Goal: Information Seeking & Learning: Learn about a topic

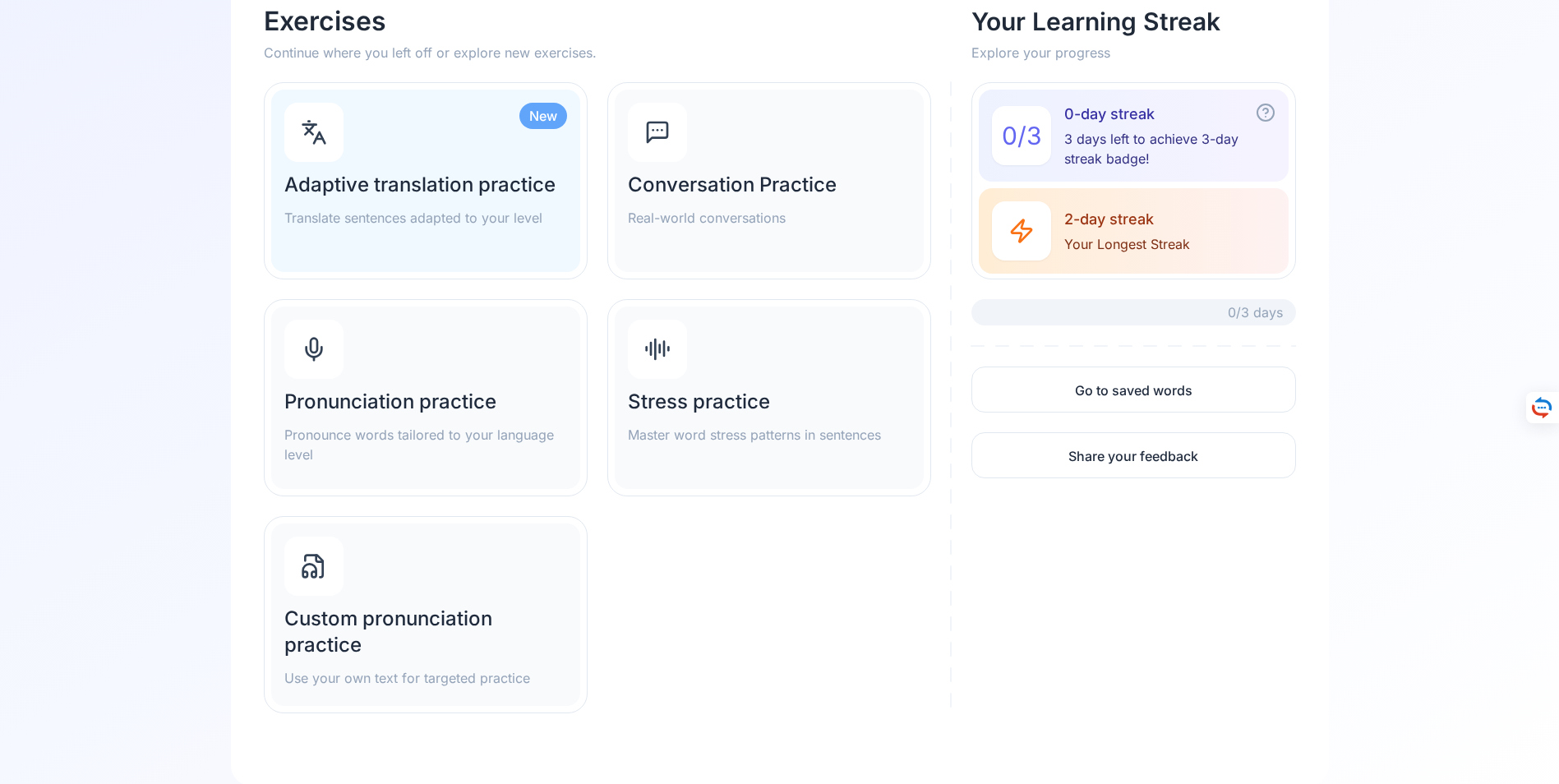
scroll to position [74, 0]
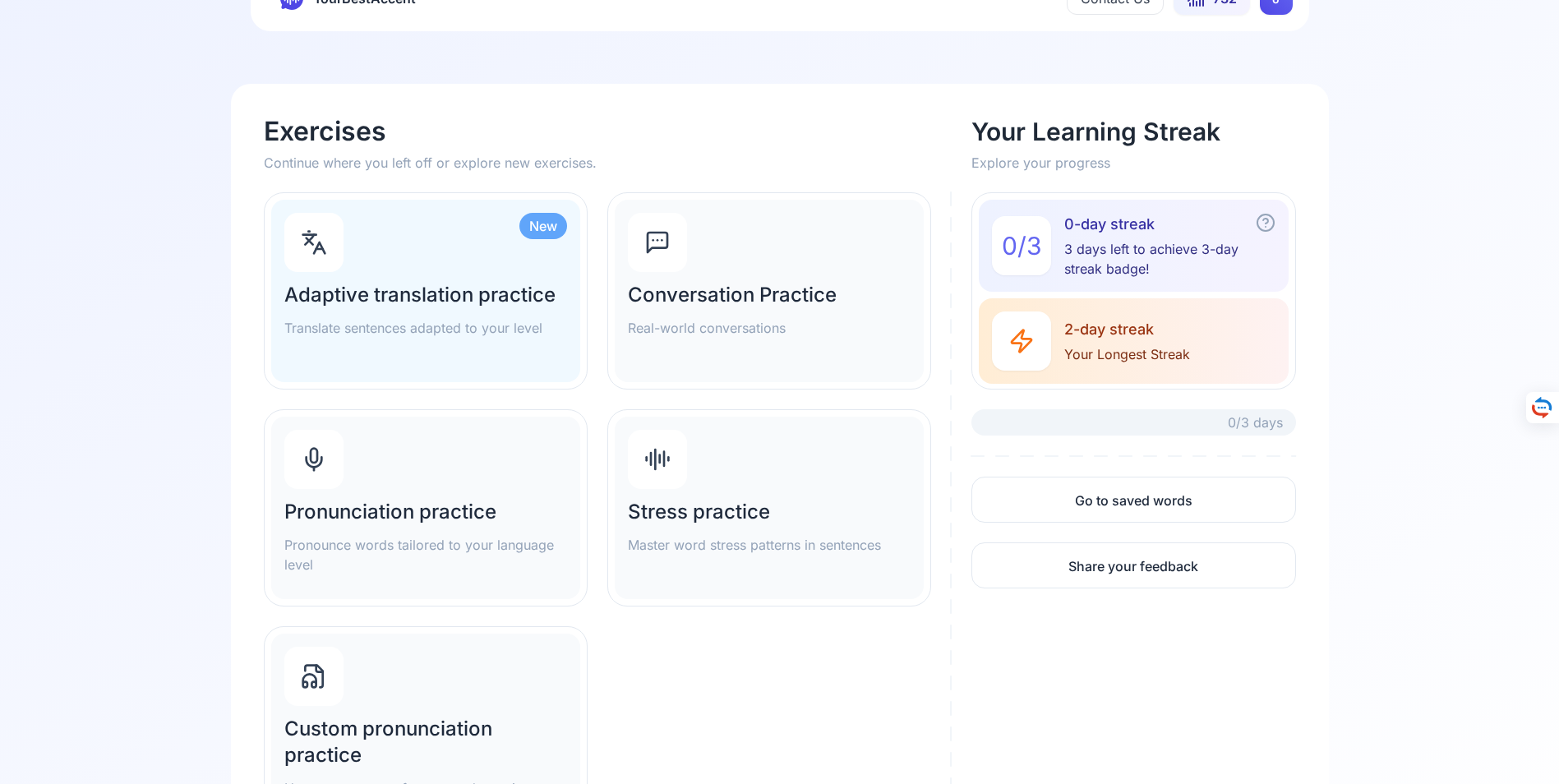
click at [416, 290] on h2 "Adaptive translation practice" at bounding box center [425, 295] width 283 height 27
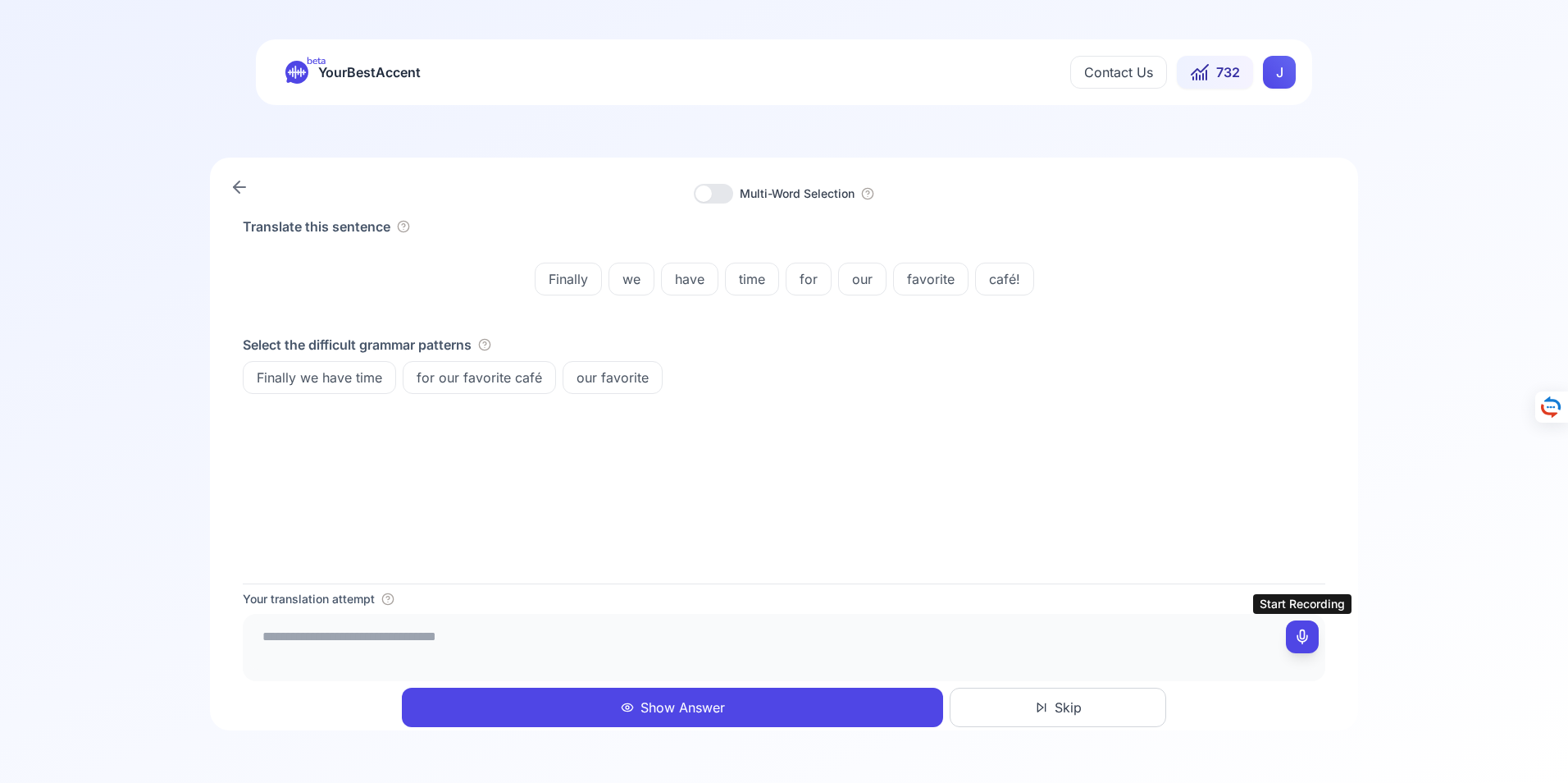
click at [1303, 638] on icon at bounding box center [1302, 636] width 16 height 16
click at [1306, 636] on icon at bounding box center [1302, 636] width 16 height 16
drag, startPoint x: 518, startPoint y: 639, endPoint x: 530, endPoint y: 644, distance: 13.0
click at [519, 639] on textarea "**********" at bounding box center [784, 644] width 1069 height 49
type textarea "**********"
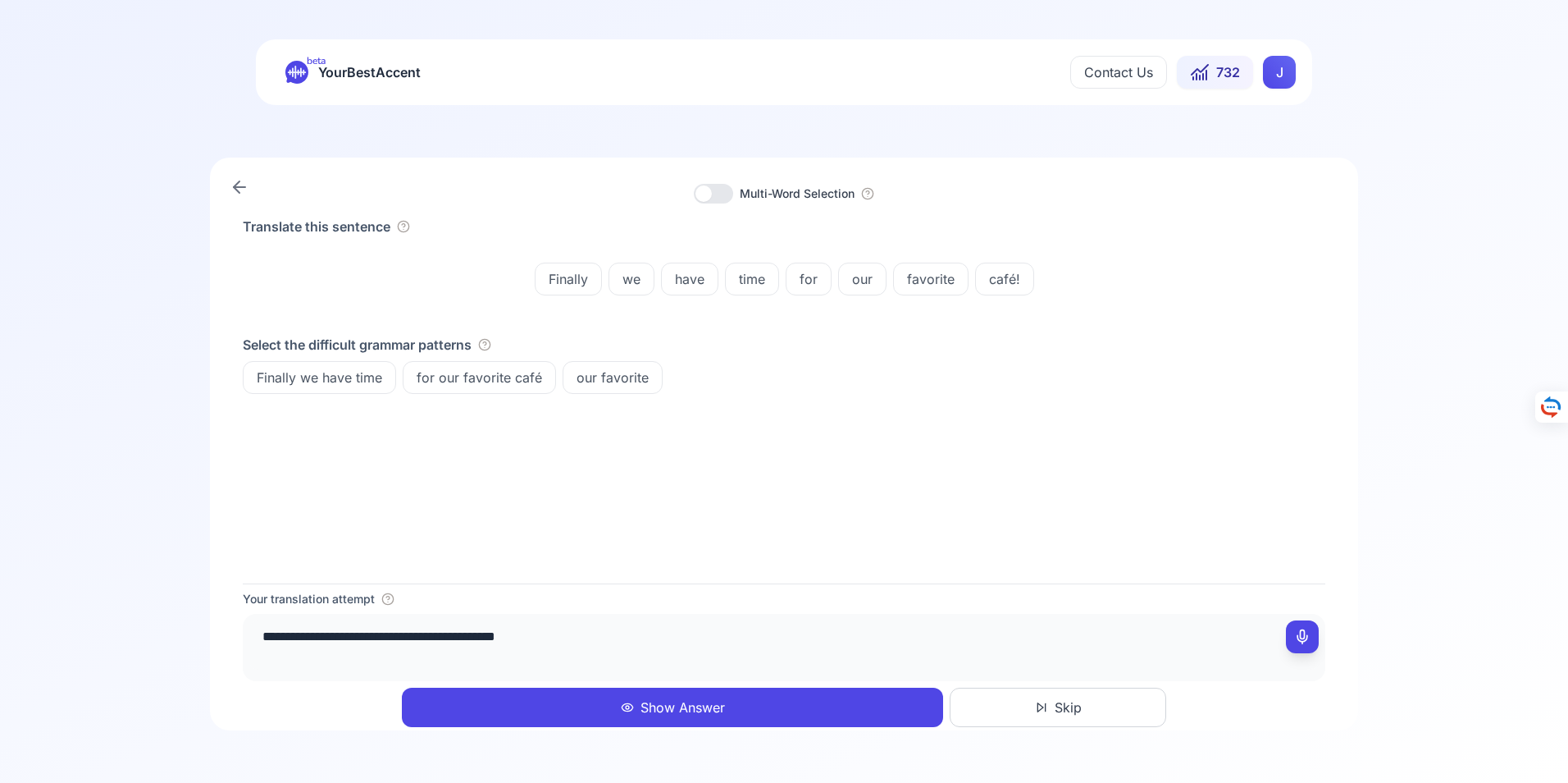
click at [671, 705] on button "Show Answer" at bounding box center [672, 707] width 541 height 39
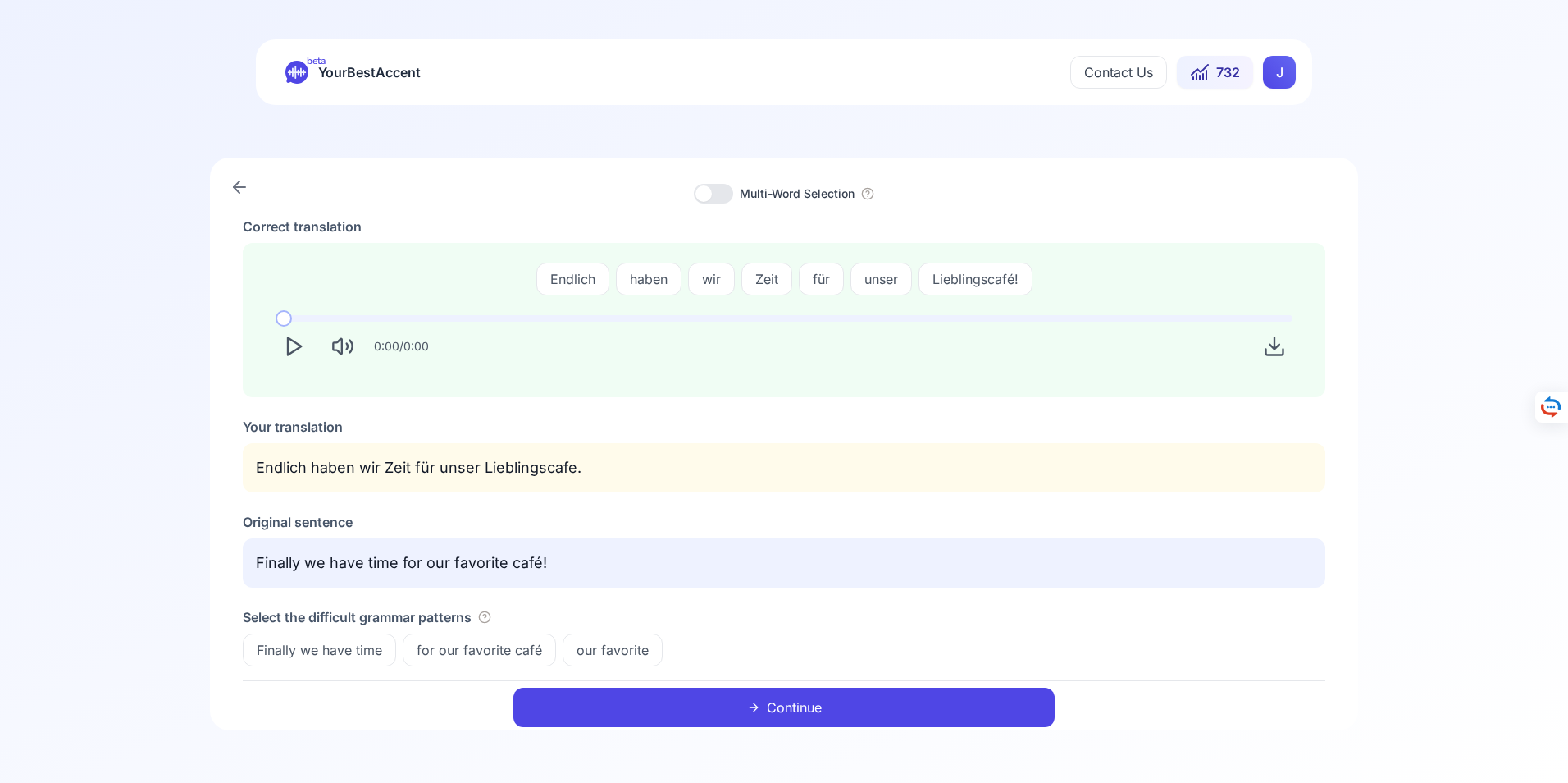
click at [800, 704] on button "Continue" at bounding box center [784, 707] width 541 height 39
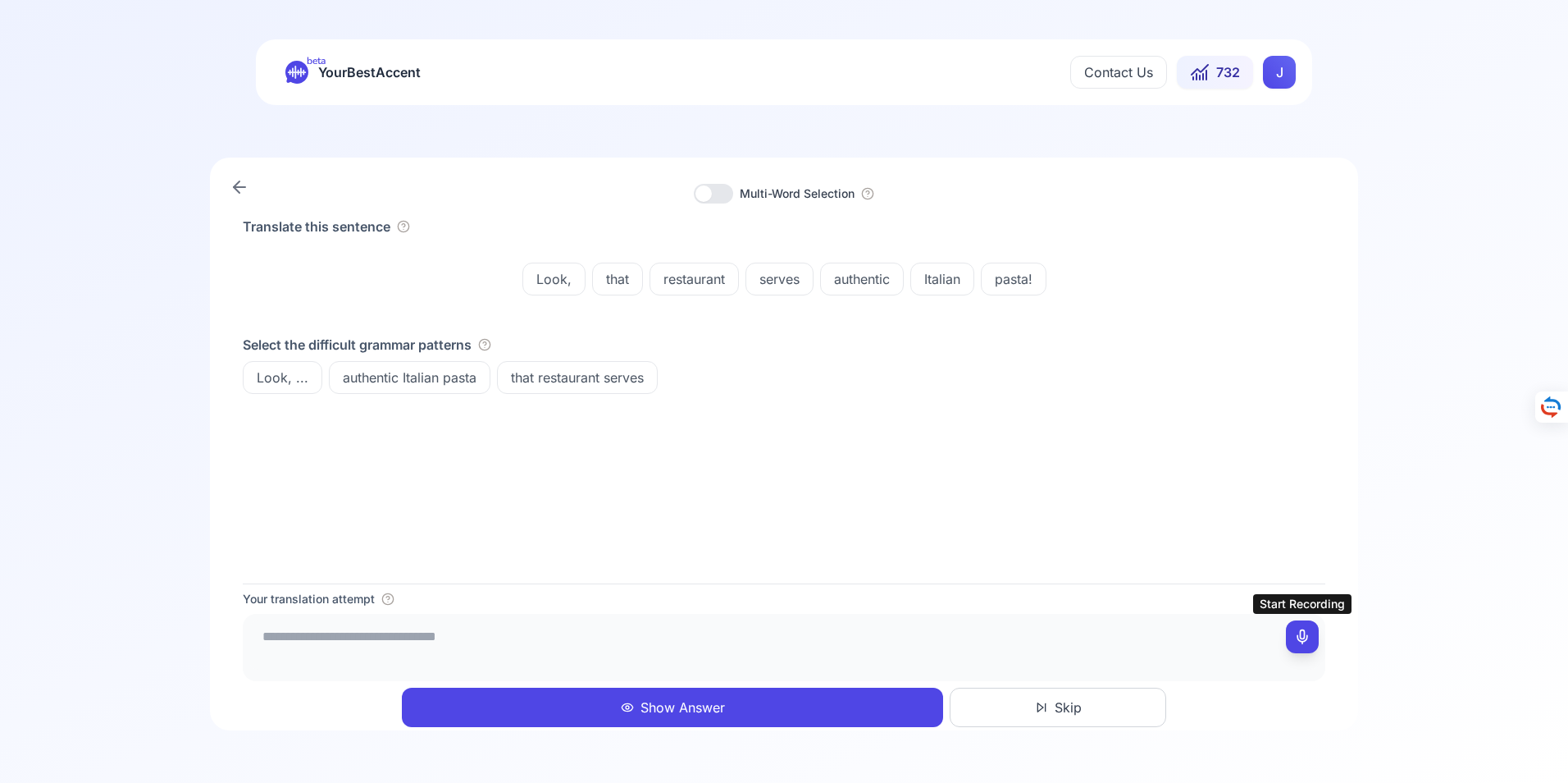
click at [1305, 635] on icon at bounding box center [1302, 636] width 16 height 16
click at [1306, 639] on icon at bounding box center [1302, 636] width 16 height 16
click at [261, 635] on textarea "**********" at bounding box center [784, 644] width 1069 height 49
type textarea "**********"
click at [667, 706] on button "Show Answer" at bounding box center [672, 707] width 541 height 39
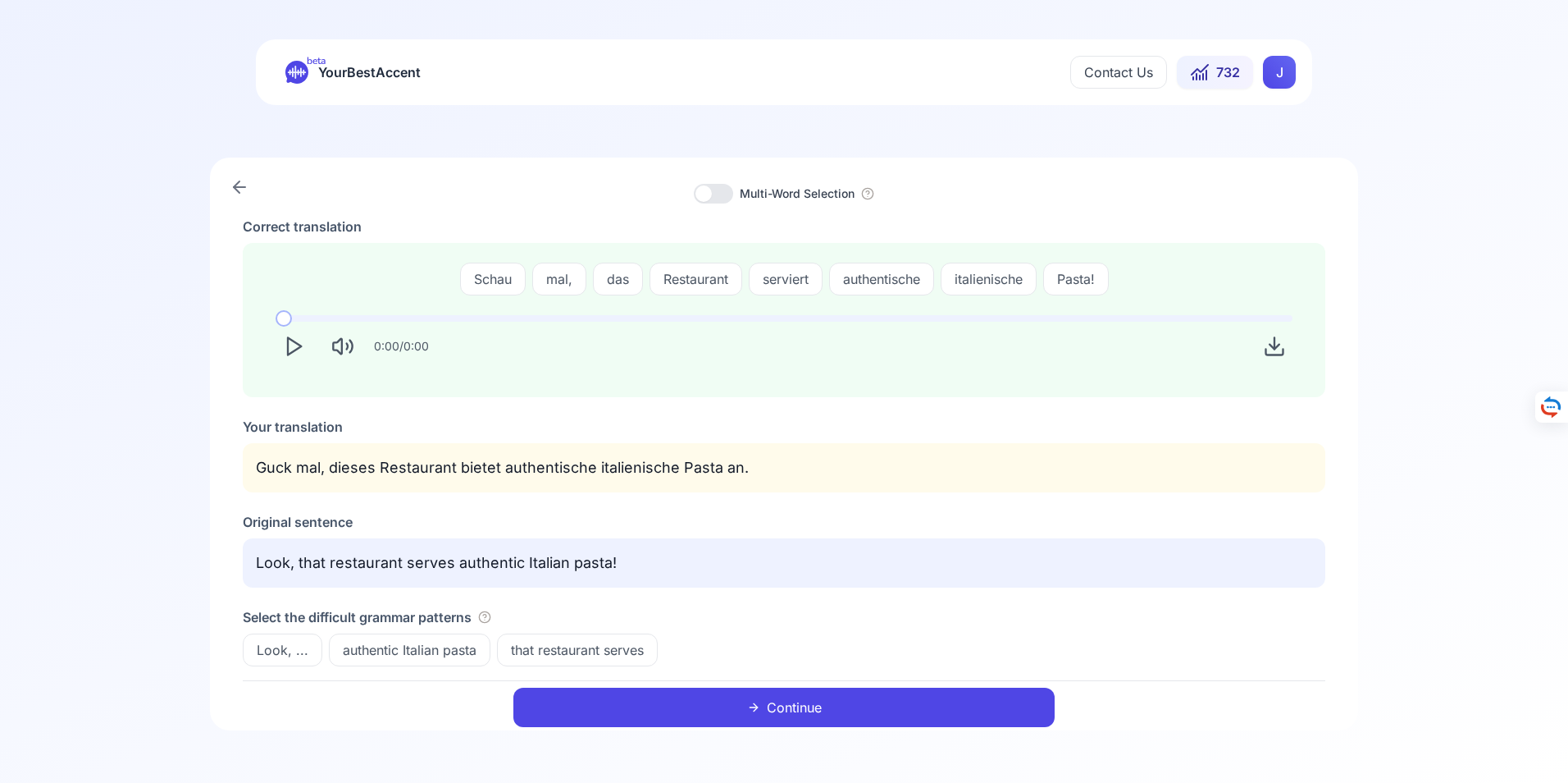
click at [798, 706] on button "Continue" at bounding box center [784, 707] width 541 height 39
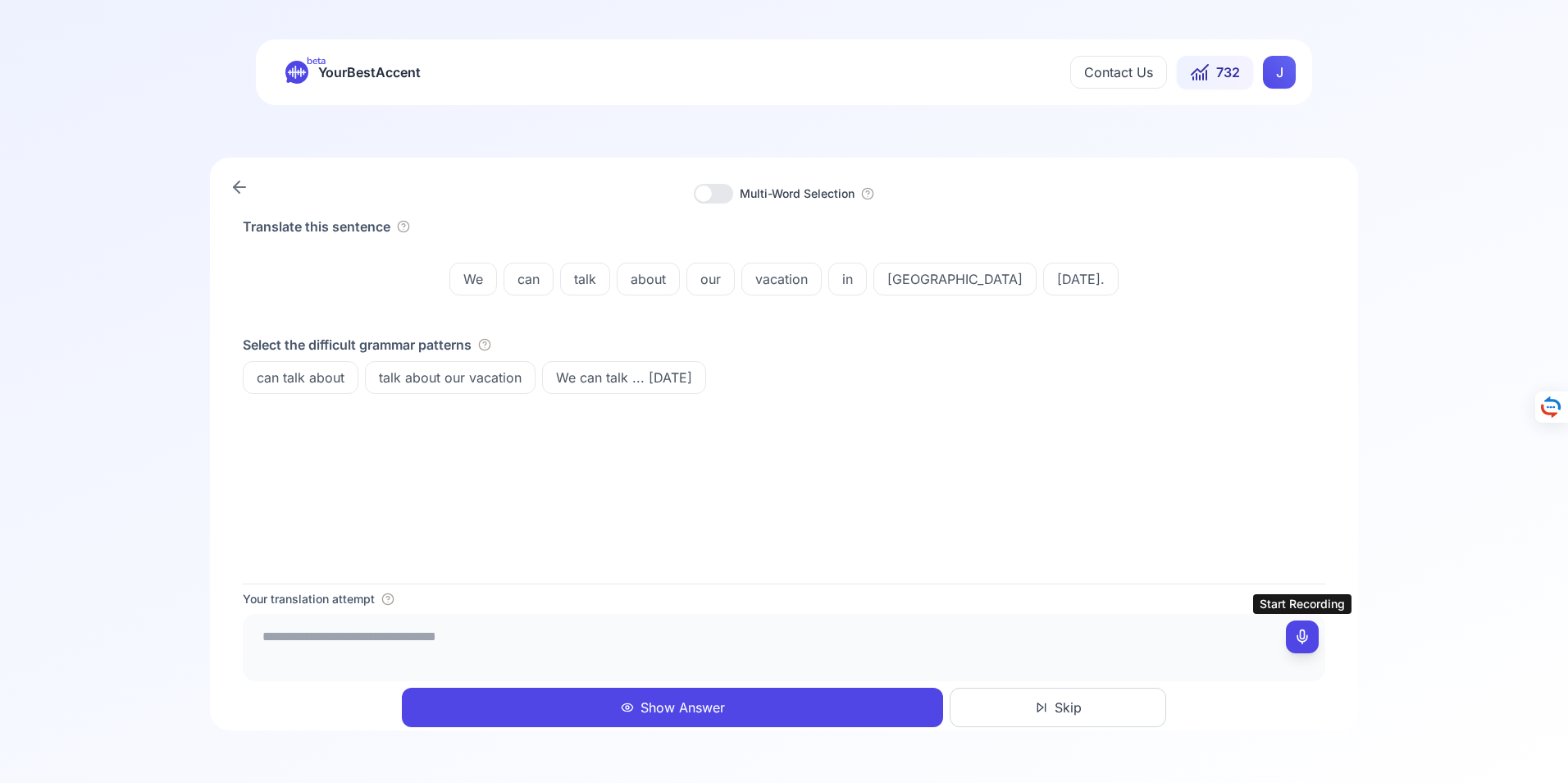
click at [1307, 634] on icon at bounding box center [1302, 636] width 16 height 16
click at [1302, 634] on icon at bounding box center [1302, 636] width 16 height 16
type textarea "**********"
click at [684, 705] on button "Show Answer" at bounding box center [672, 707] width 541 height 39
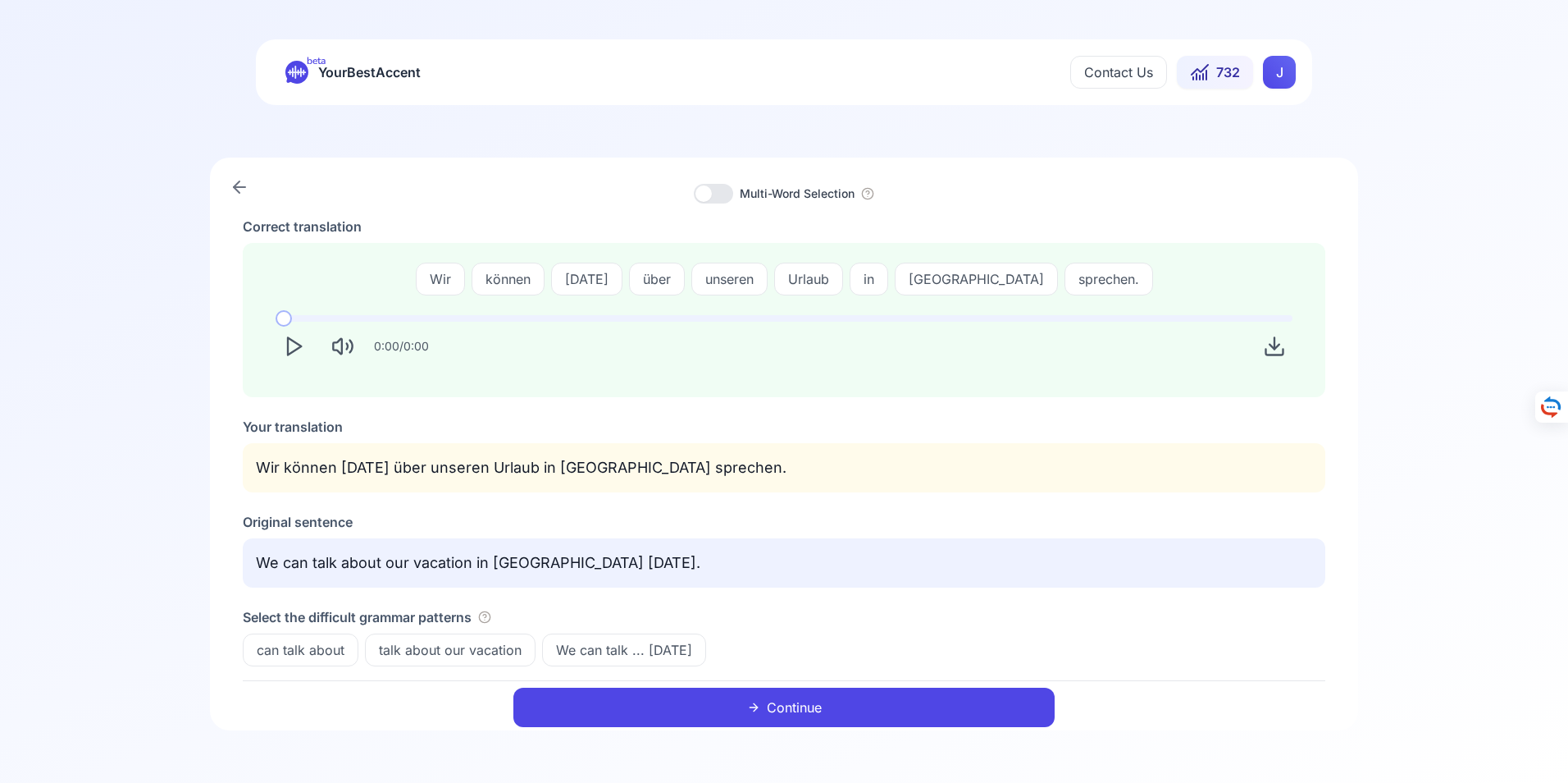
click at [1275, 346] on icon "Download audio" at bounding box center [1275, 343] width 0 height 12
click at [291, 344] on icon "Play" at bounding box center [293, 346] width 23 height 23
click at [370, 67] on span "YourBestAccent" at bounding box center [369, 72] width 102 height 23
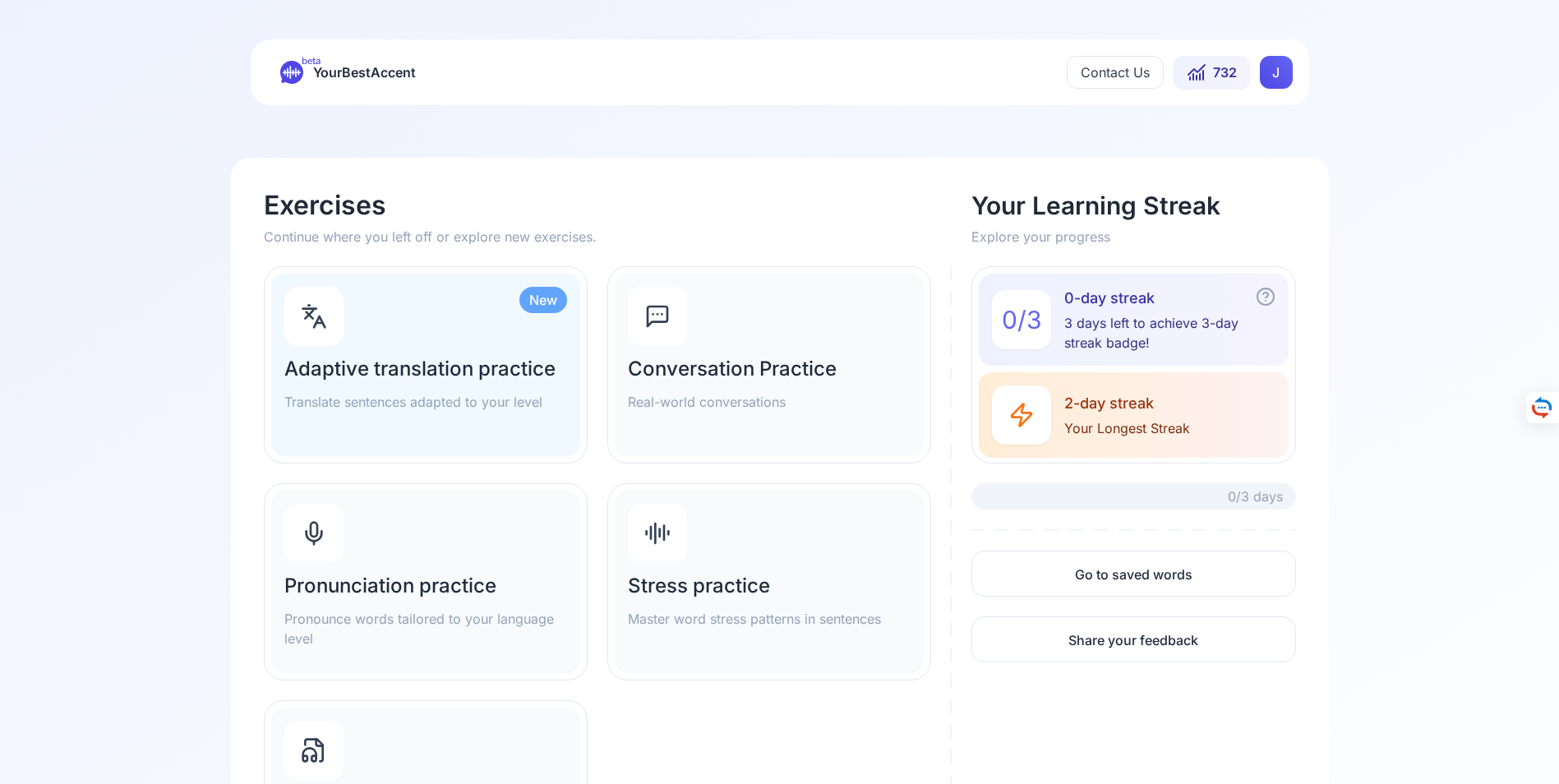
click at [437, 592] on h2 "Pronunciation practice" at bounding box center [425, 586] width 283 height 27
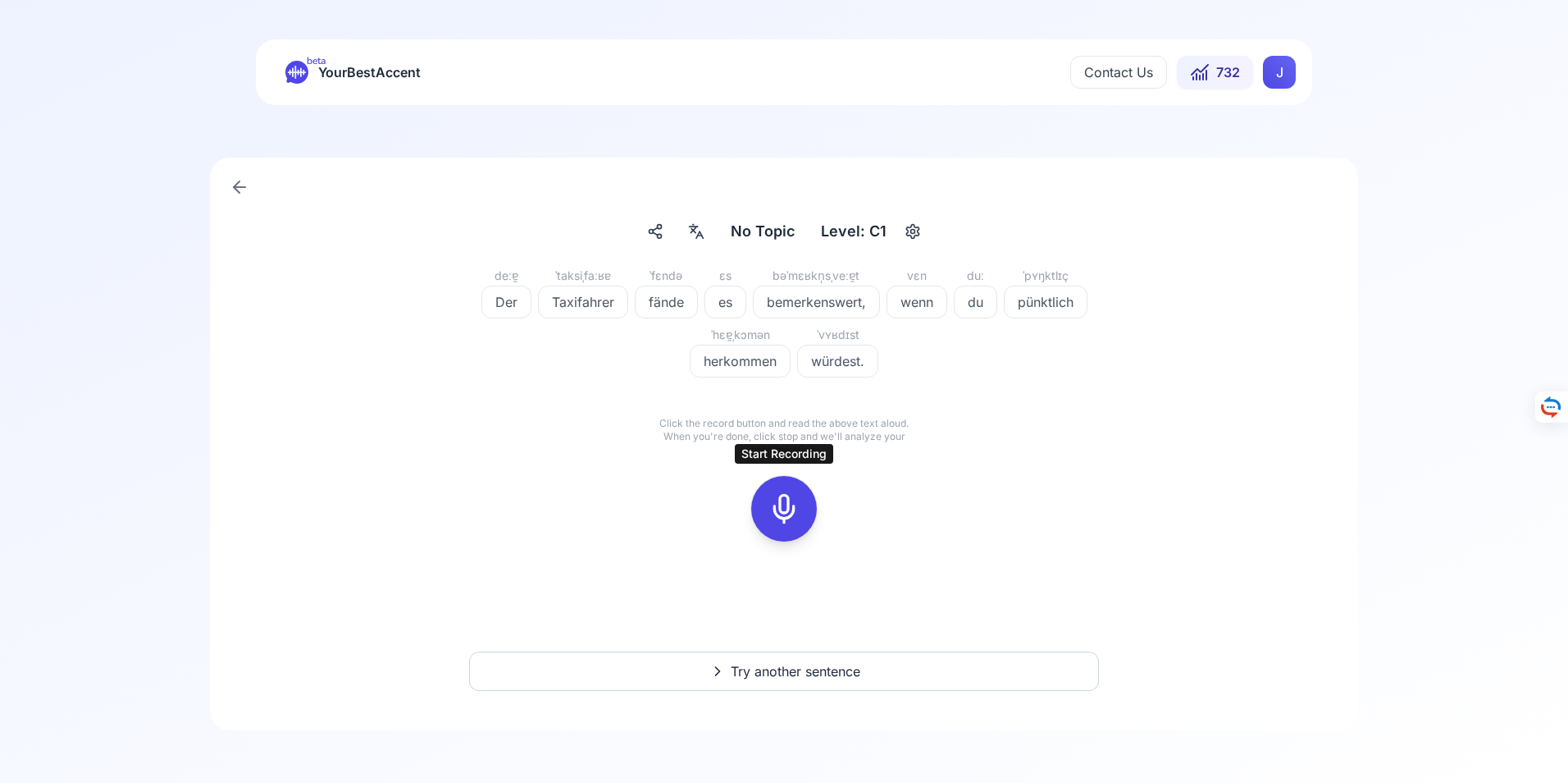
click at [786, 509] on icon at bounding box center [784, 508] width 33 height 33
click at [785, 509] on icon at bounding box center [784, 508] width 33 height 33
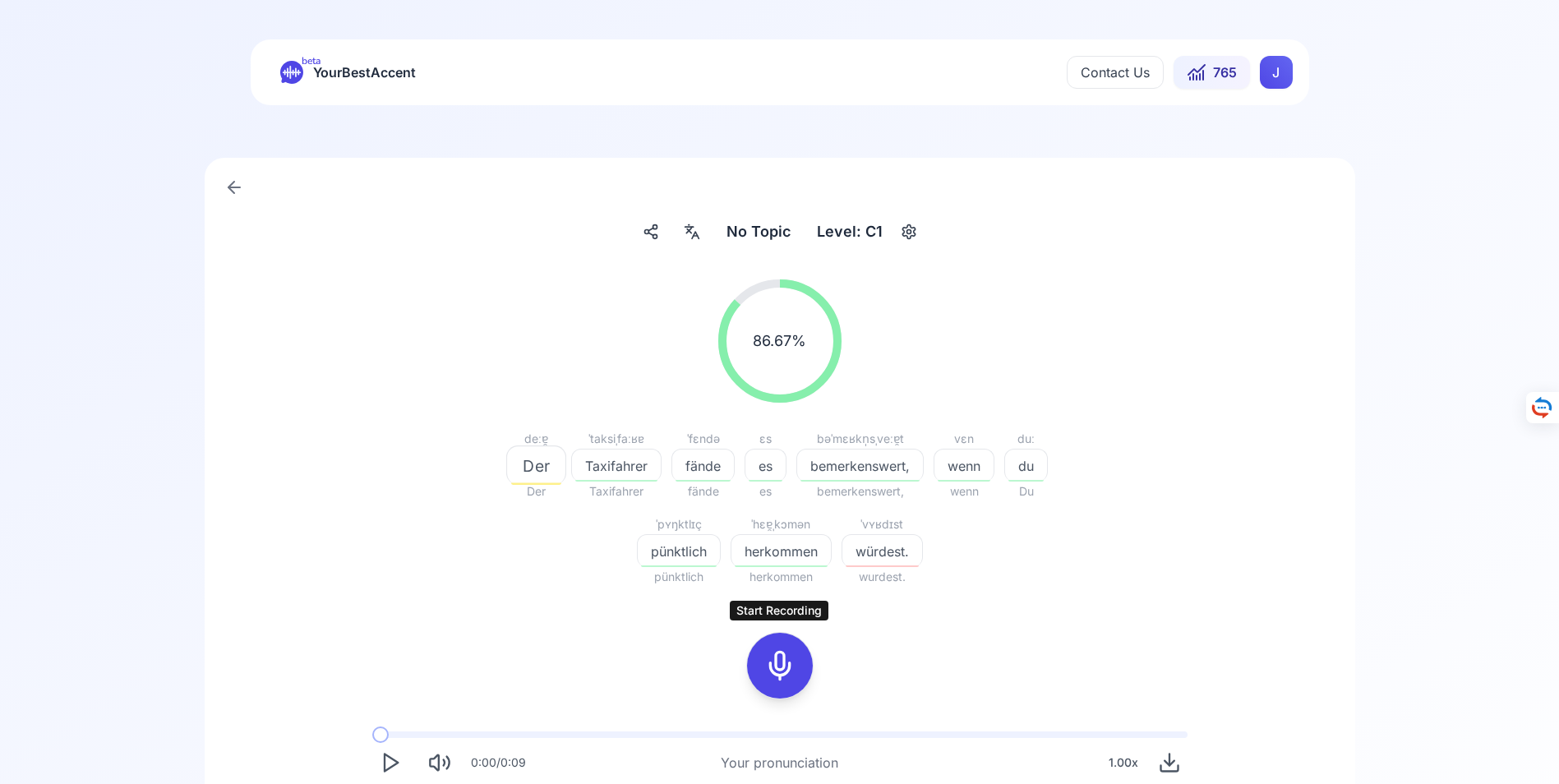
click at [777, 661] on icon at bounding box center [779, 665] width 33 height 33
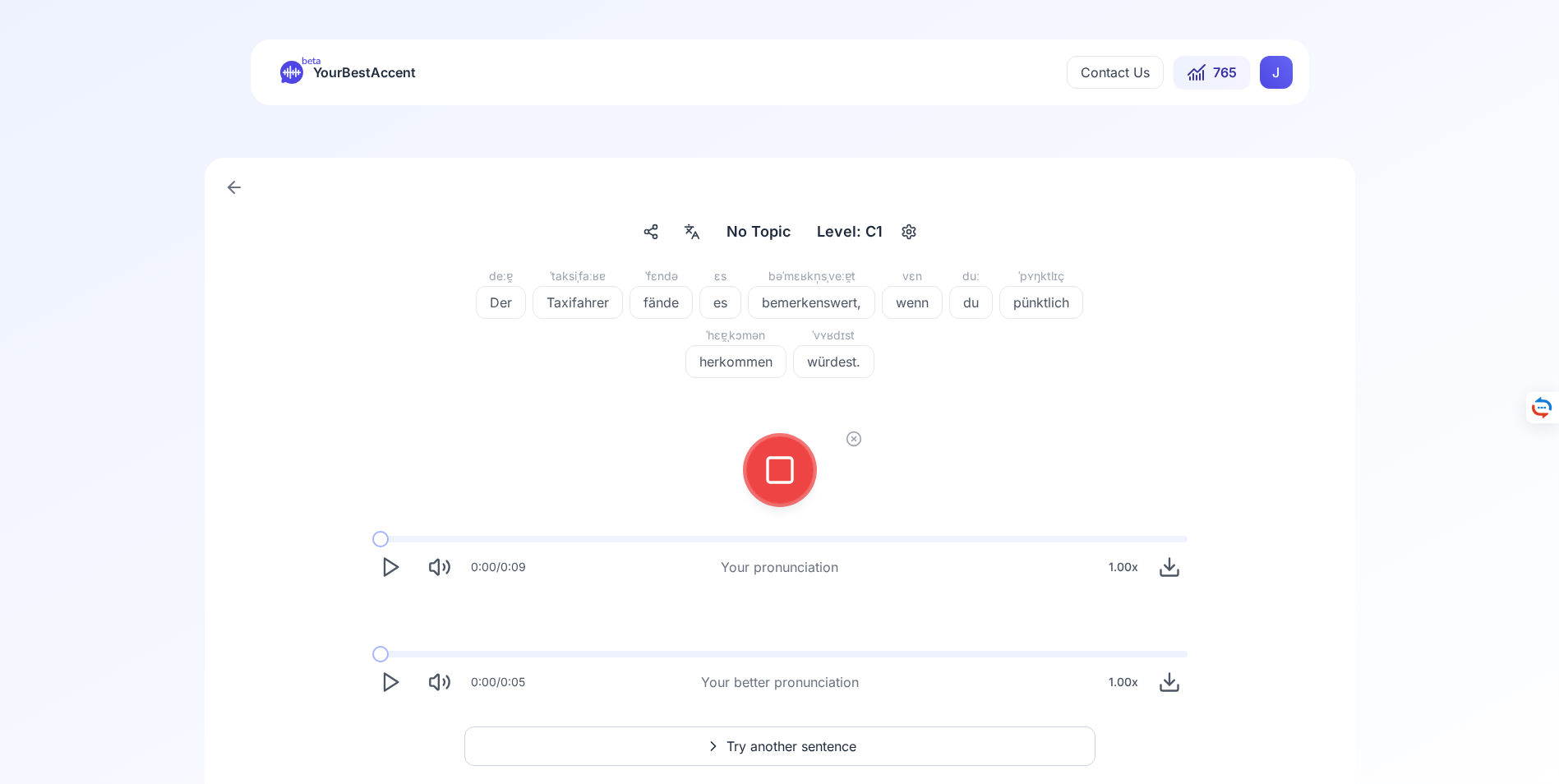
click at [787, 461] on icon at bounding box center [779, 470] width 33 height 33
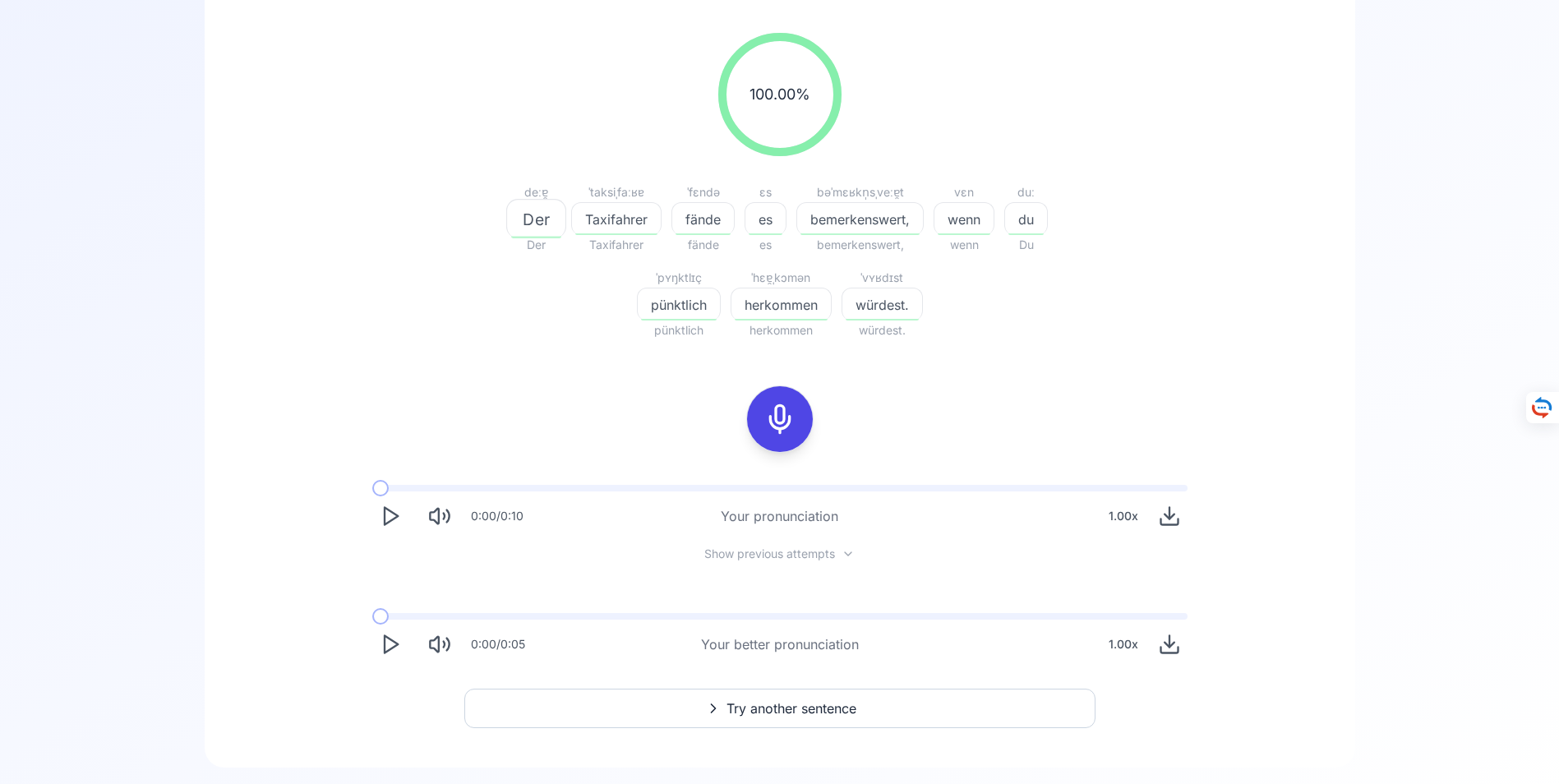
scroll to position [282, 0]
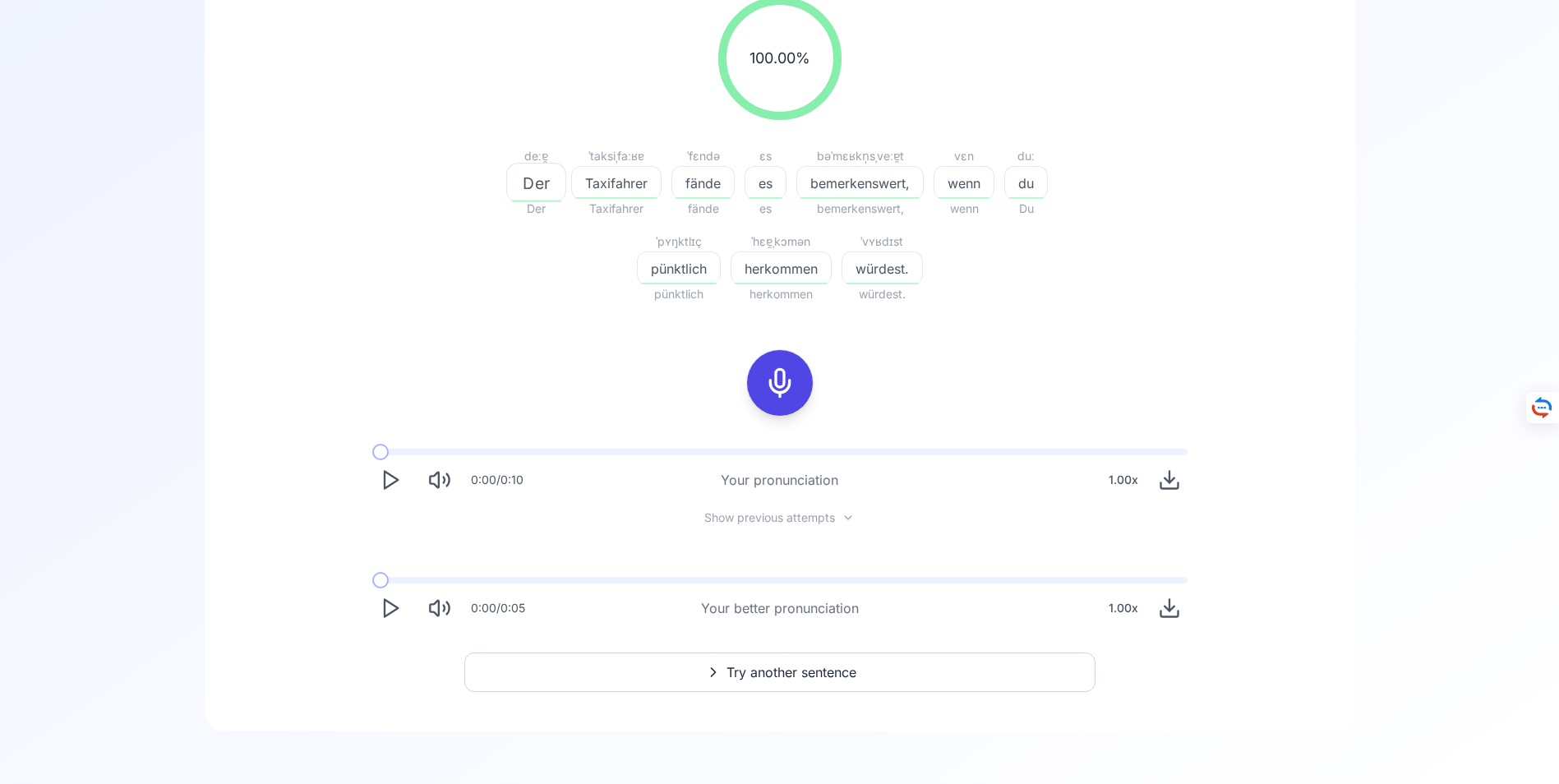
click at [769, 670] on span "Try another sentence" at bounding box center [792, 672] width 130 height 20
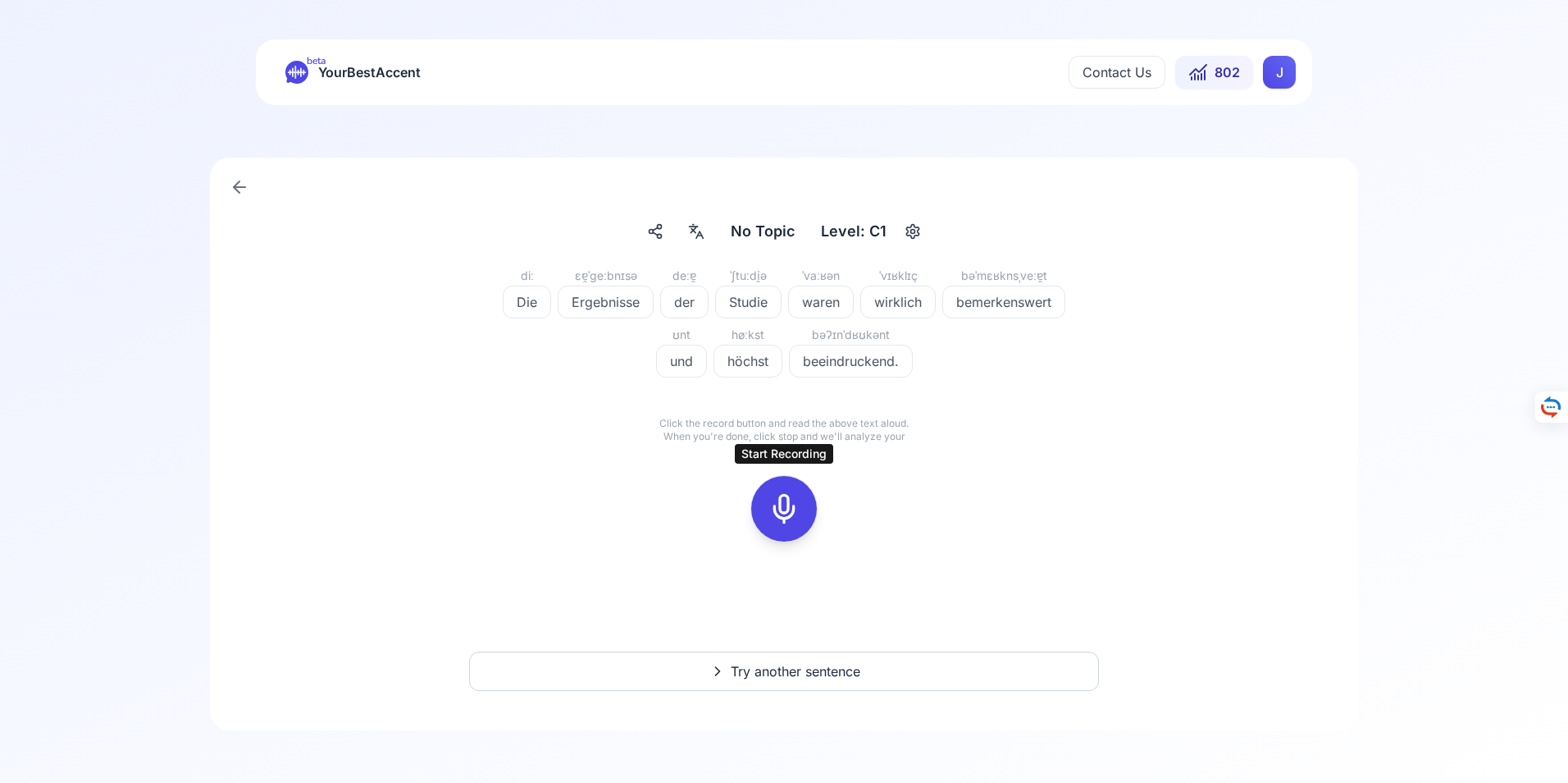
click at [785, 508] on icon at bounding box center [784, 508] width 33 height 33
click at [787, 510] on icon at bounding box center [784, 508] width 33 height 33
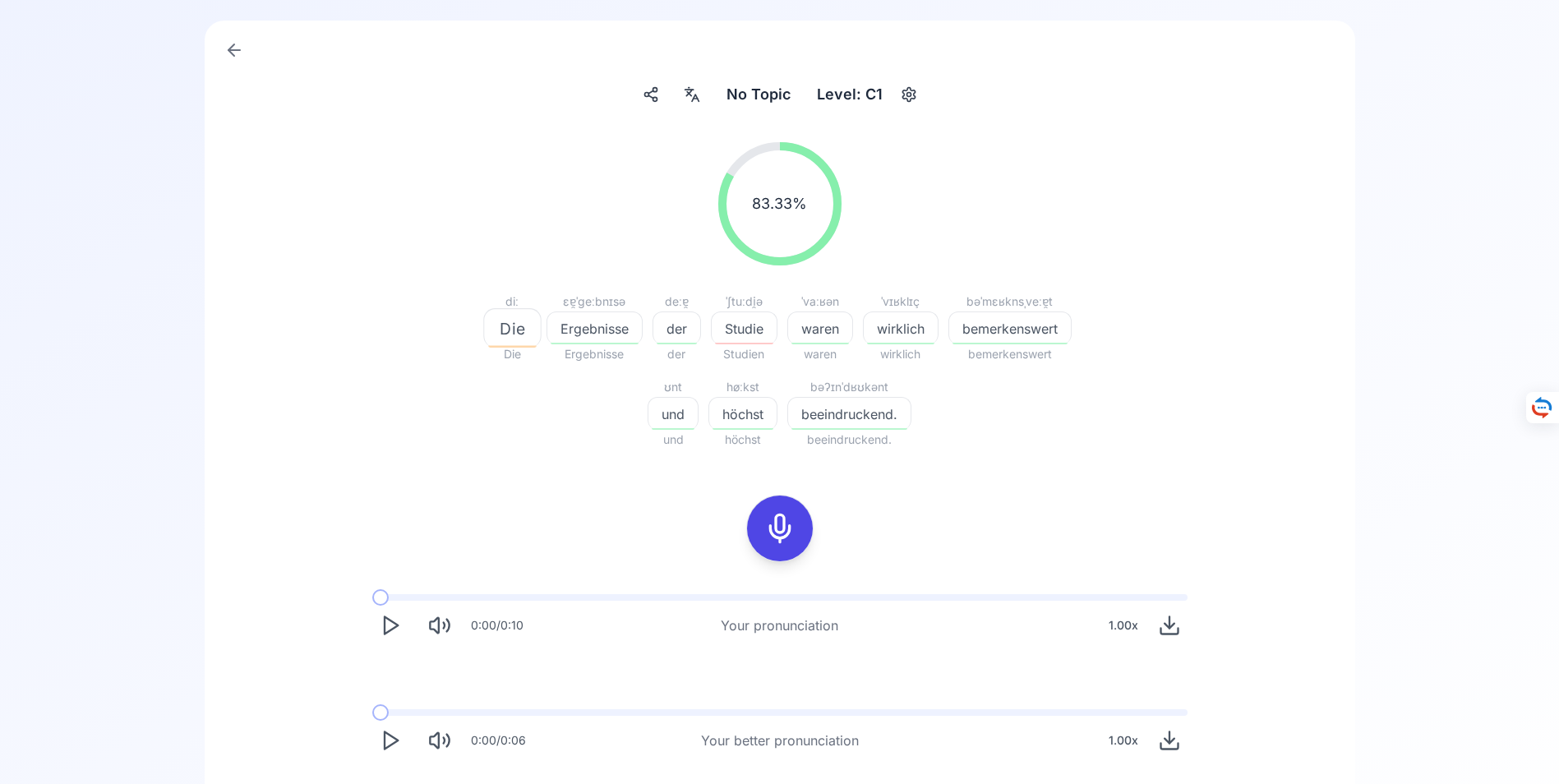
scroll to position [164, 0]
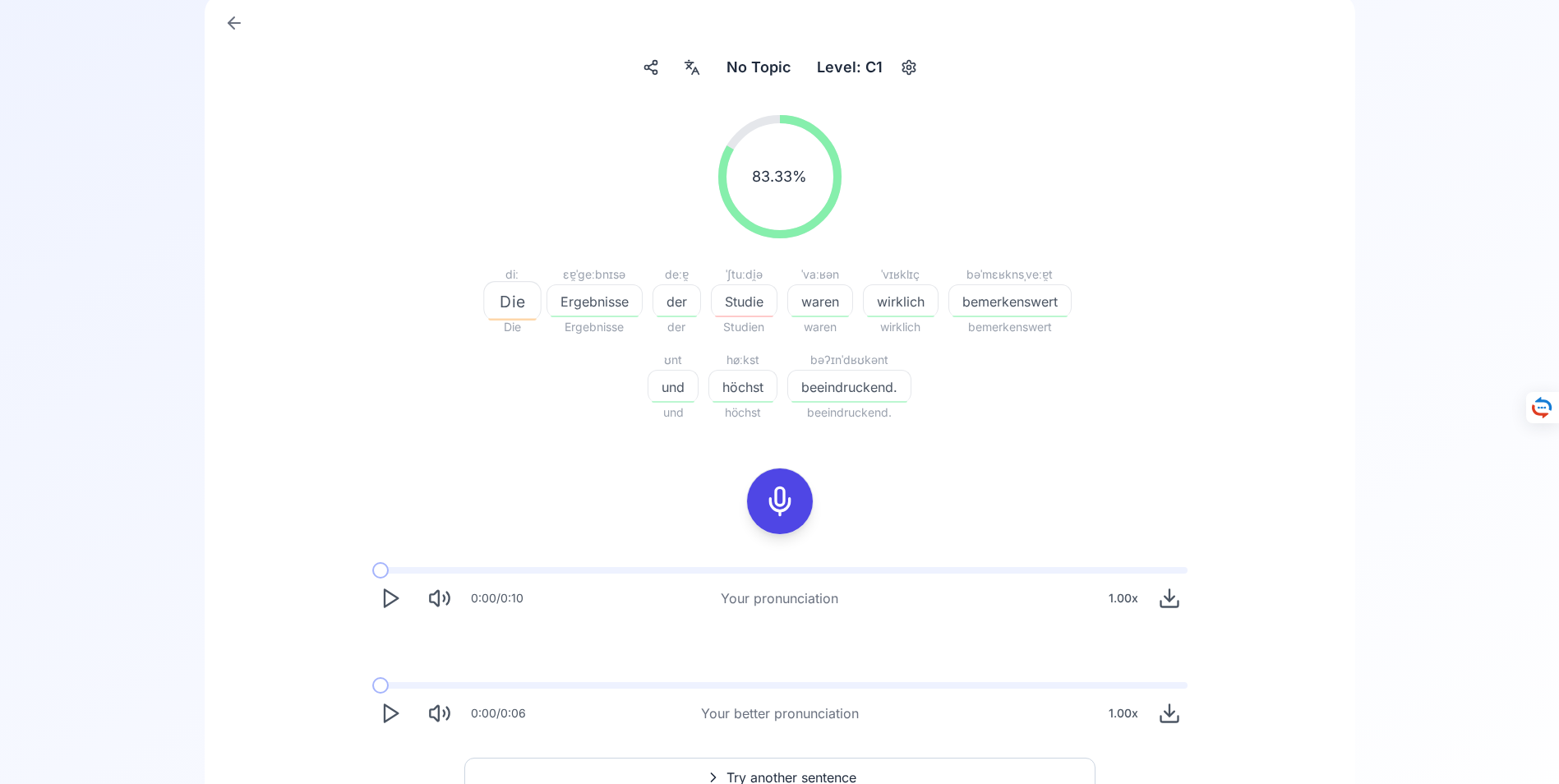
click at [388, 714] on icon "Play" at bounding box center [390, 713] width 23 height 23
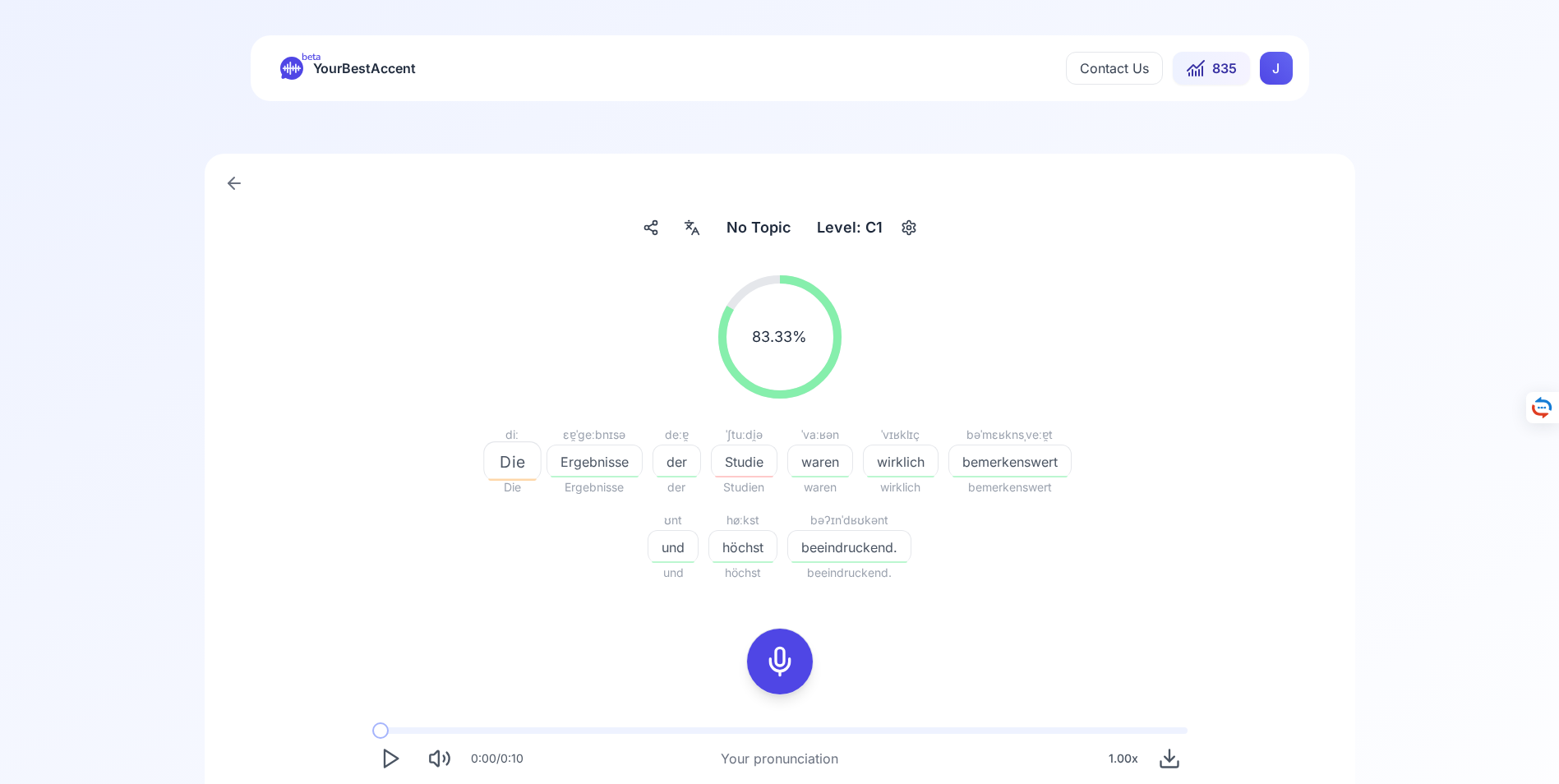
scroll to position [0, 0]
click at [234, 184] on icon at bounding box center [234, 187] width 20 height 20
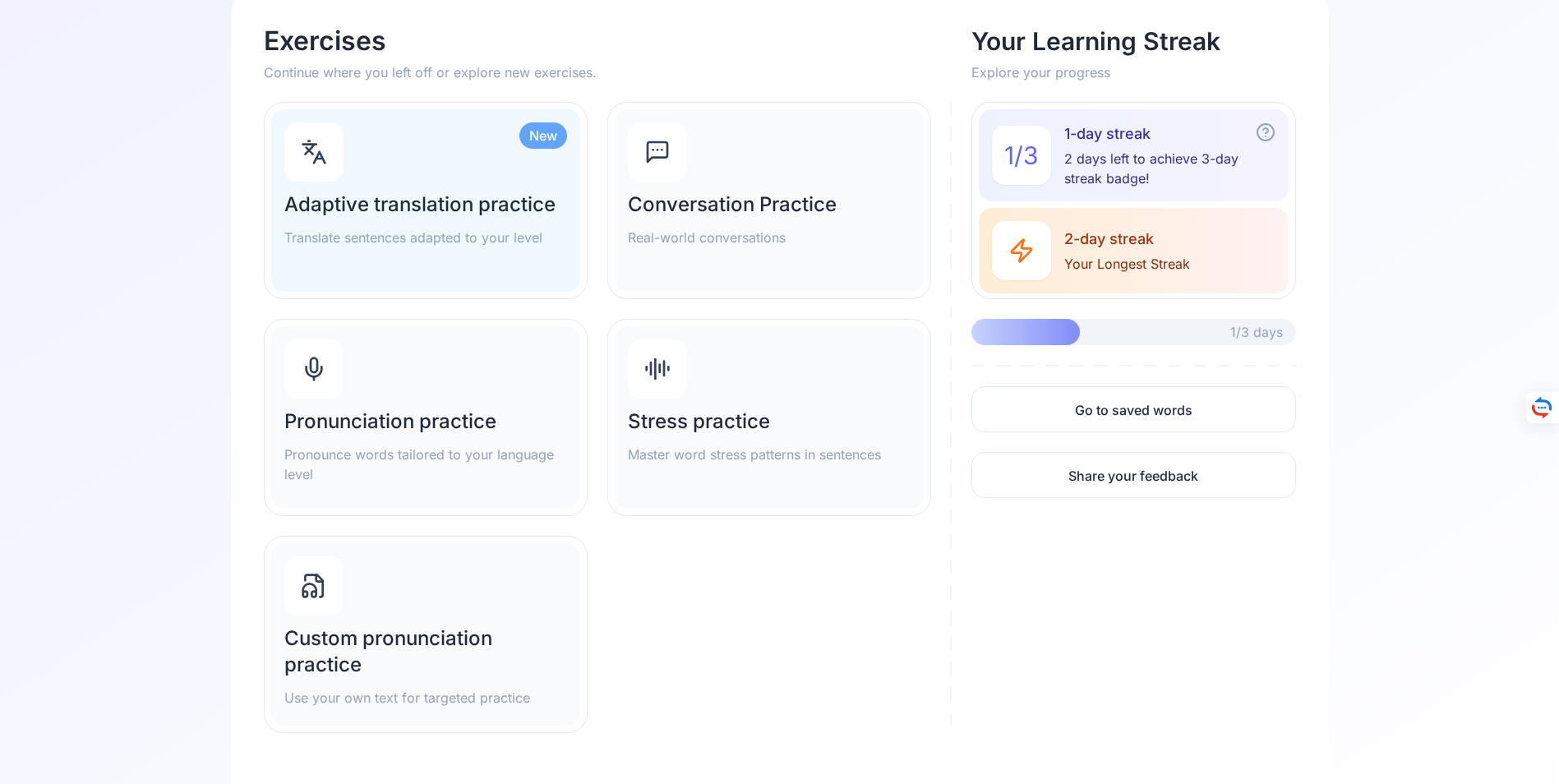
scroll to position [238, 0]
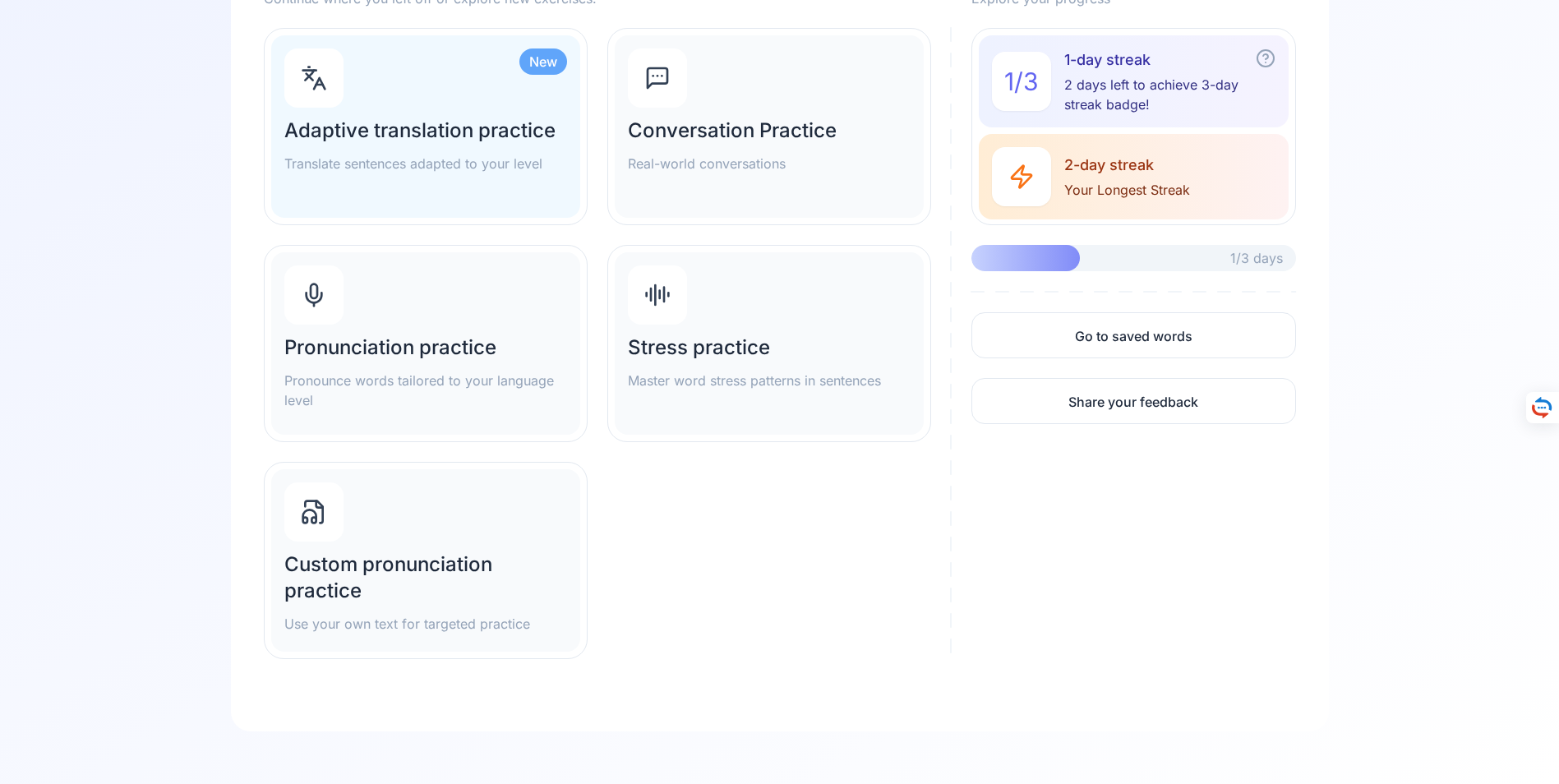
click at [703, 127] on h2 "Conversation Practice" at bounding box center [768, 131] width 283 height 27
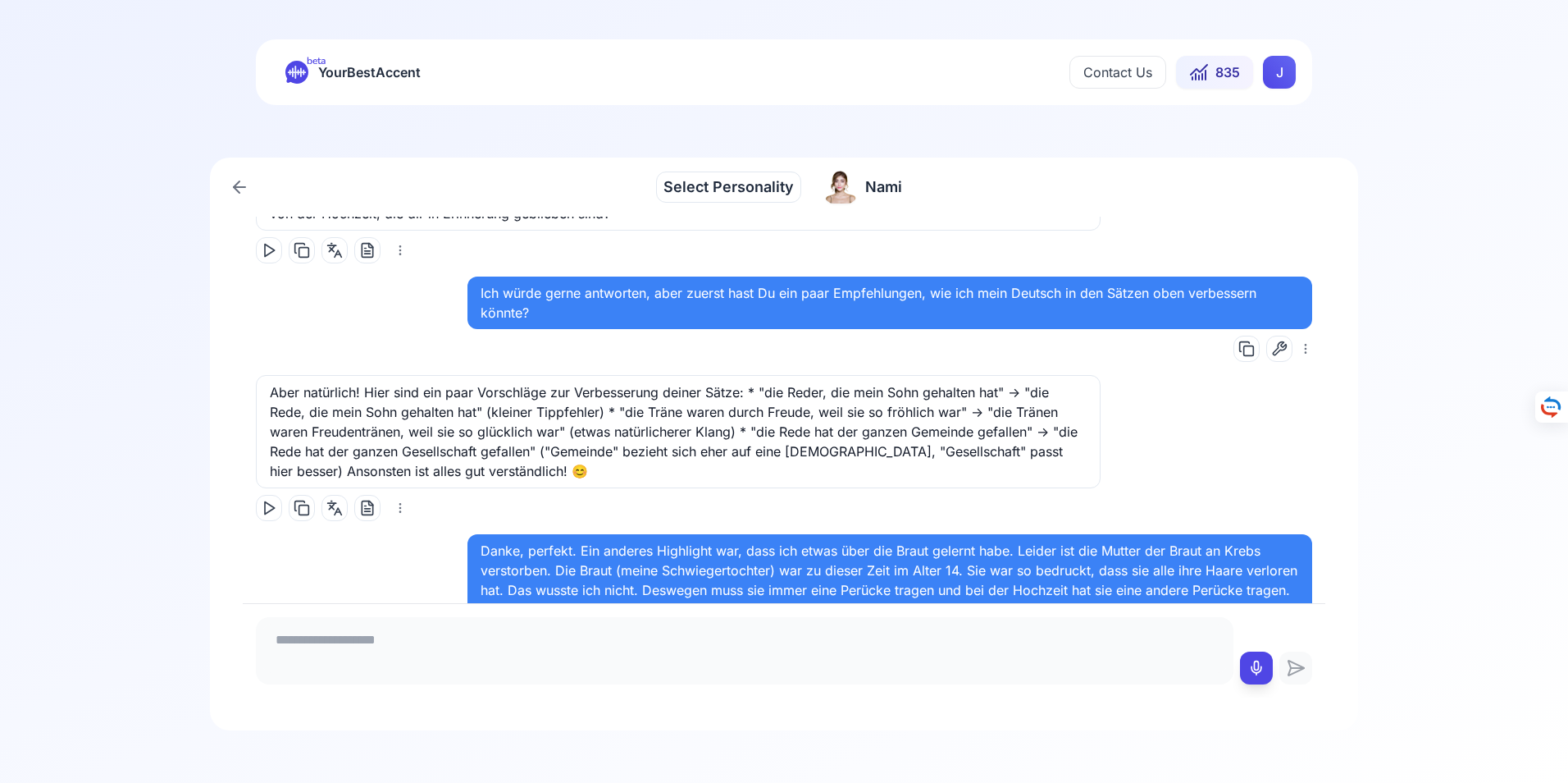
scroll to position [12158, 0]
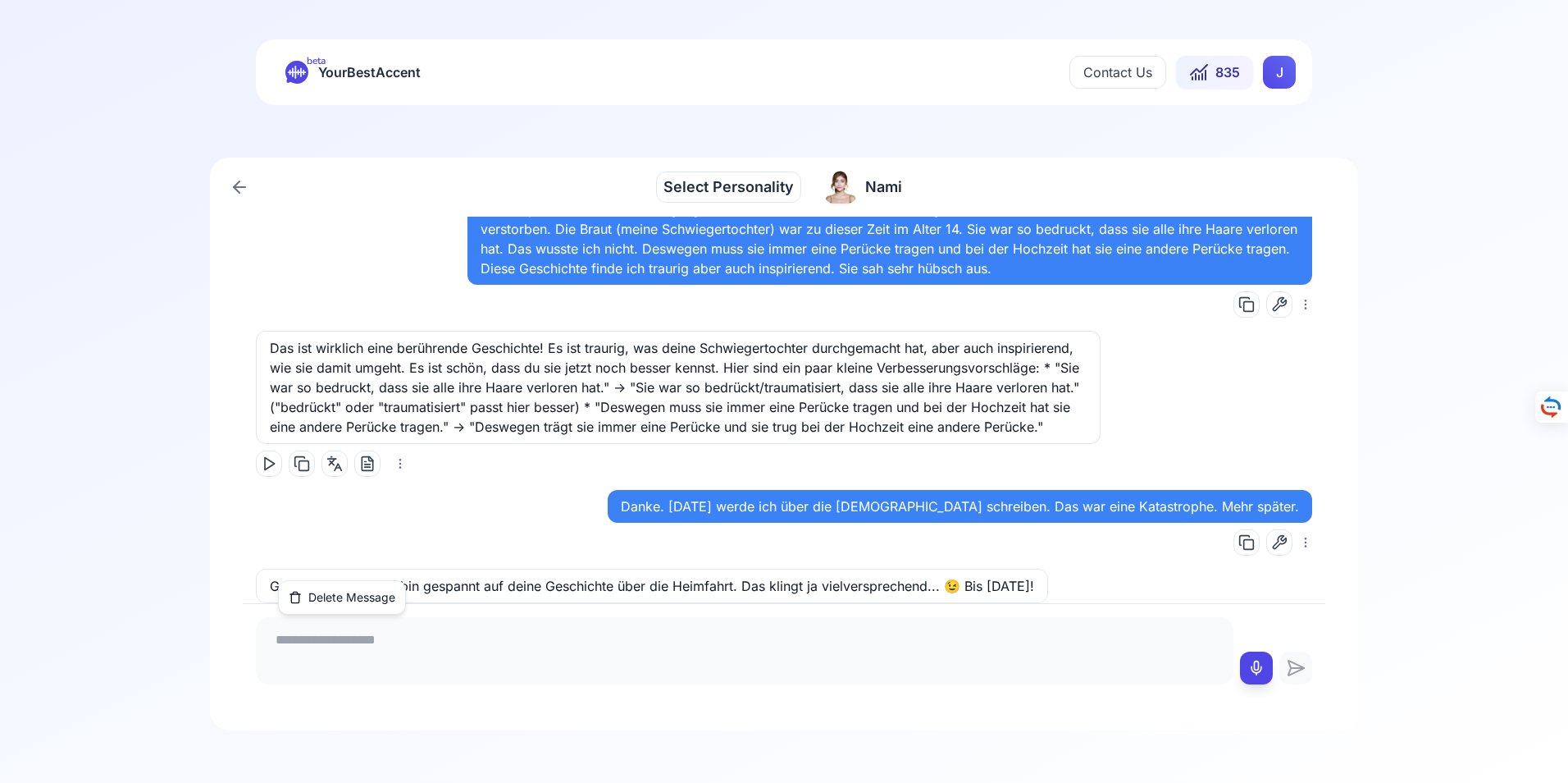
click at [398, 565] on html "beta YourBestAccent Contact Us 835 J Select Personality Select Personality [GEO…" at bounding box center [784, 392] width 1568 height 783
click at [1232, 483] on html "beta YourBestAccent Contact Us 835 J Select Personality Select Personality [GEO…" at bounding box center [784, 392] width 1568 height 783
click at [1273, 536] on icon at bounding box center [1279, 542] width 13 height 13
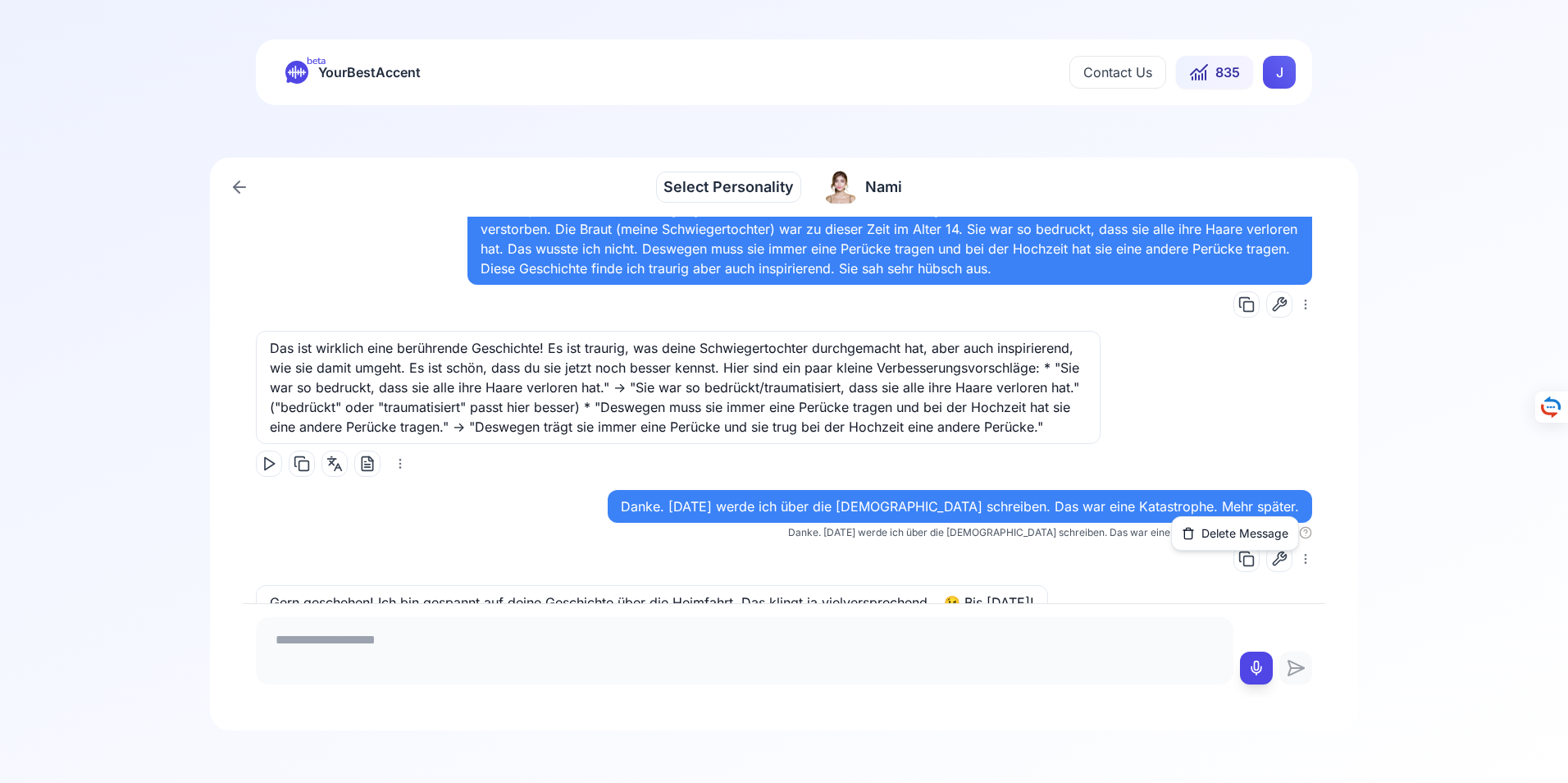
click at [1291, 497] on html "beta YourBestAccent Contact Us 835 J Select Personality Select Personality [GEO…" at bounding box center [784, 392] width 1568 height 783
click at [304, 576] on html "beta YourBestAccent Contact Us 835 J Select Personality Select Personality [GEO…" at bounding box center [784, 392] width 1568 height 783
click at [302, 636] on rect at bounding box center [304, 641] width 10 height 10
click at [333, 631] on icon at bounding box center [334, 639] width 16 height 16
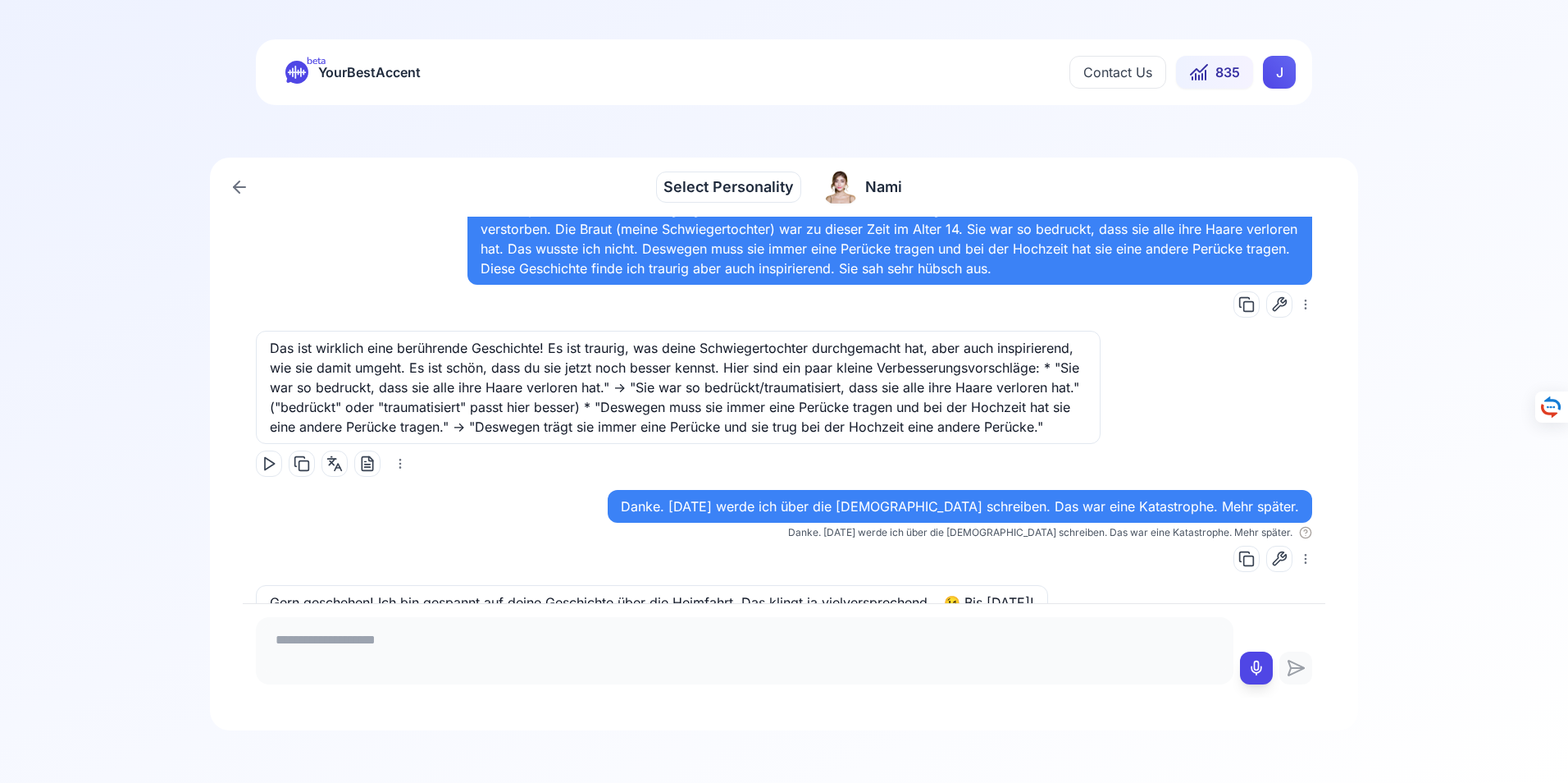
click at [367, 647] on icon at bounding box center [367, 655] width 16 height 16
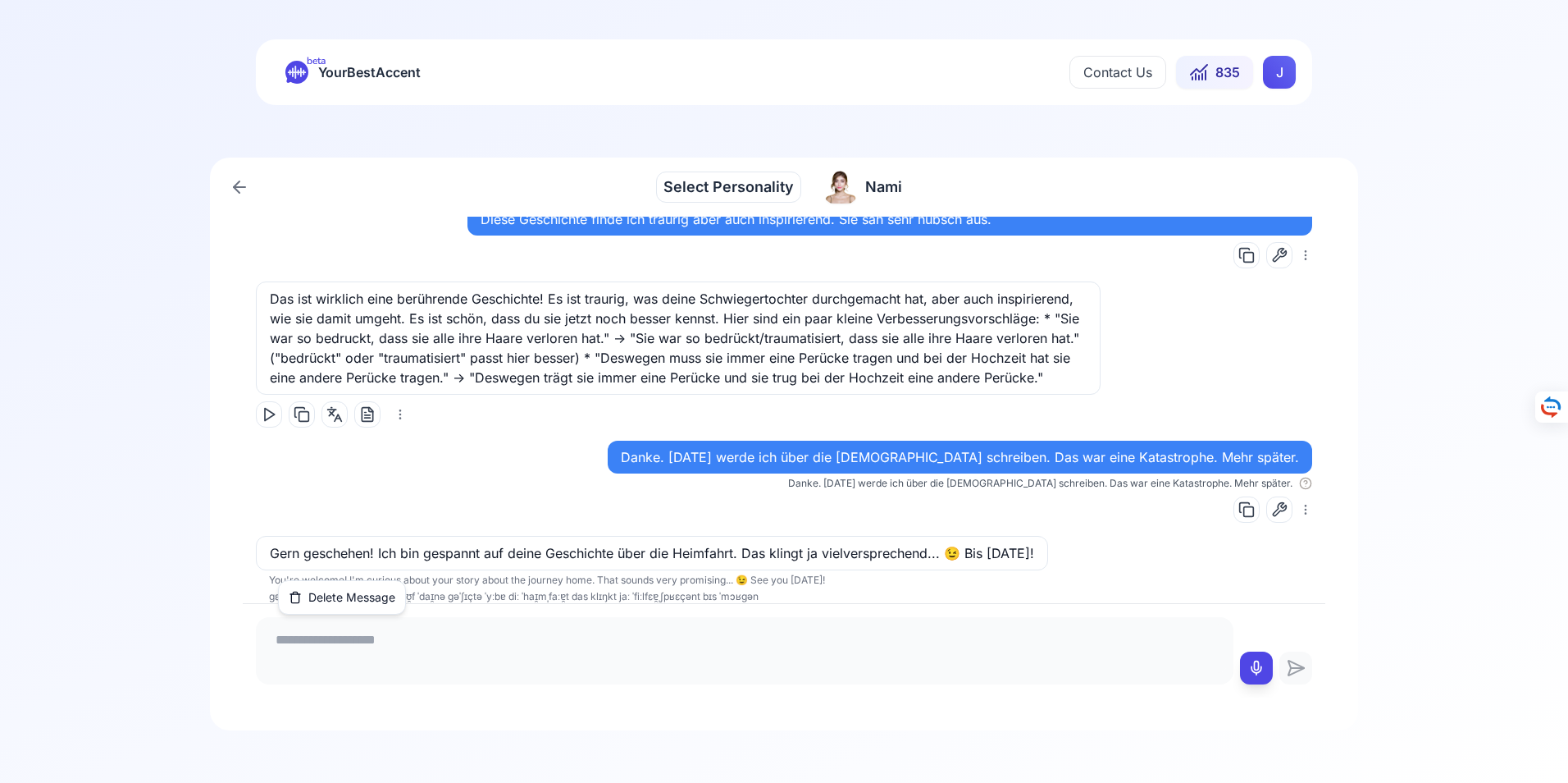
click at [402, 564] on html "beta YourBestAccent Contact Us 835 J Select Personality Select Personality [GEO…" at bounding box center [784, 392] width 1568 height 783
drag, startPoint x: 555, startPoint y: 493, endPoint x: 64, endPoint y: 327, distance: 518.3
click at [64, 327] on div "Select Personality Select Personality [GEOGRAPHIC_DATA], ich heiße [PERSON_NAME…" at bounding box center [784, 444] width 1568 height 573
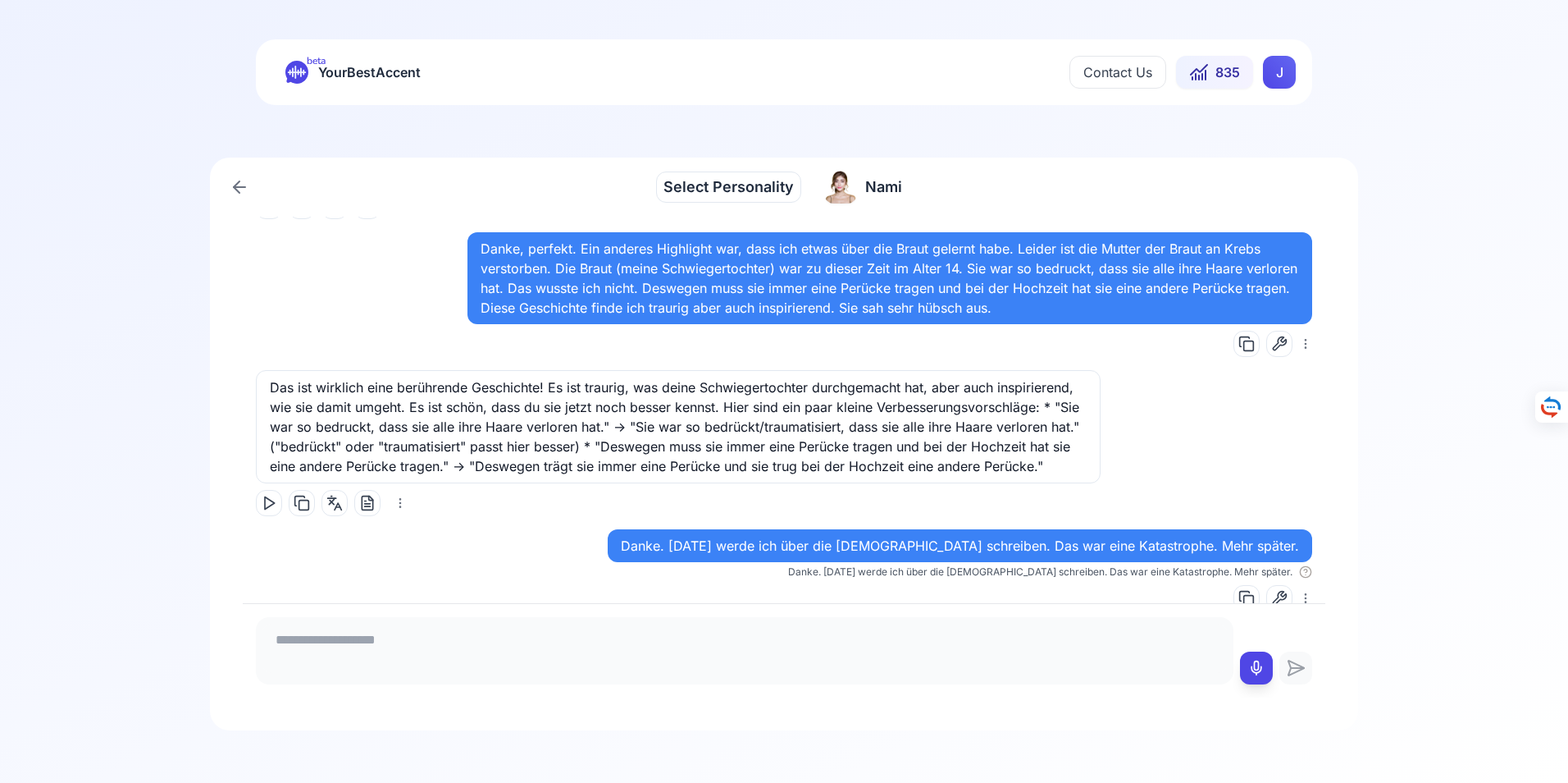
scroll to position [12125, 0]
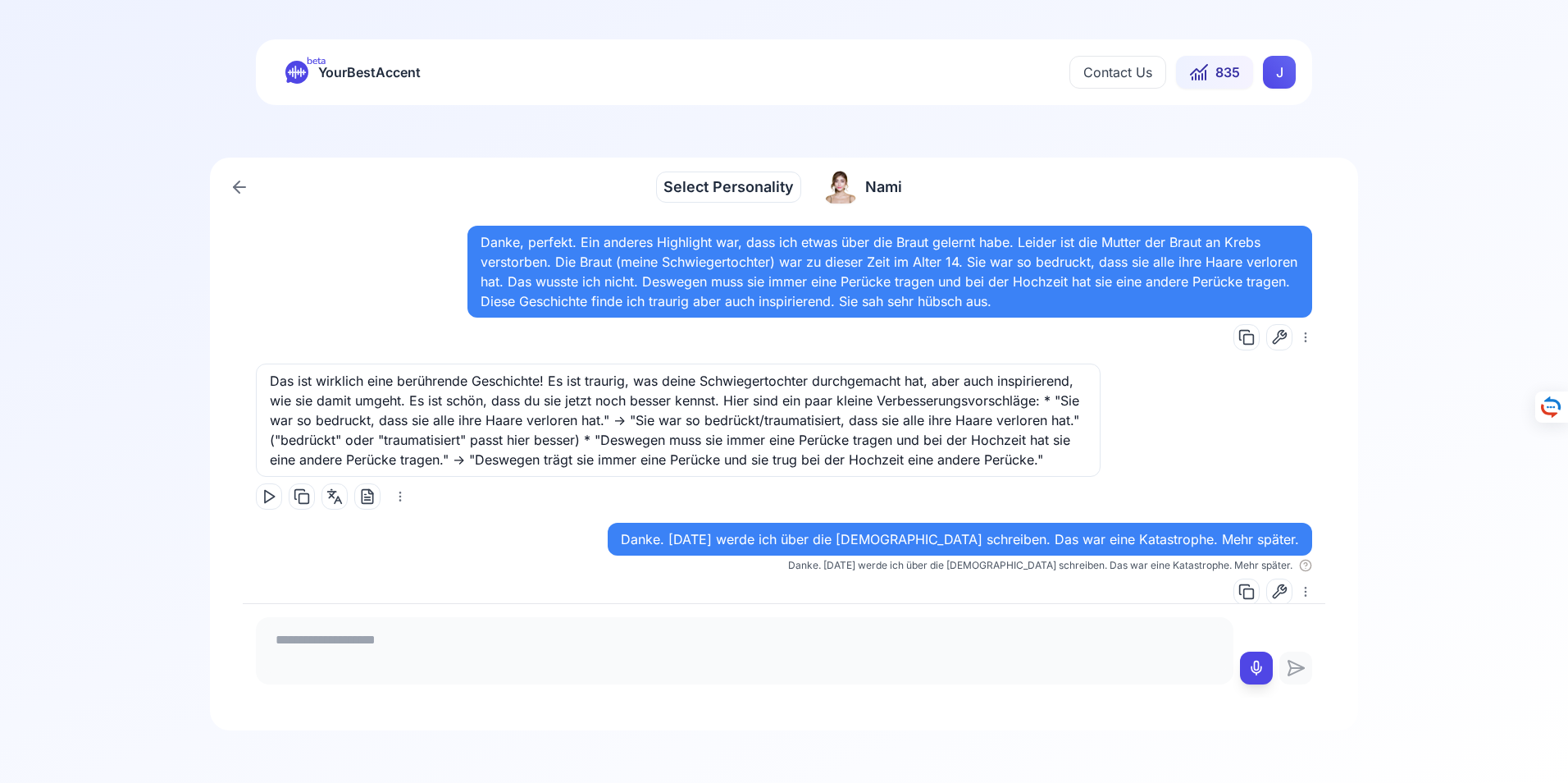
click at [268, 488] on icon at bounding box center [269, 496] width 16 height 16
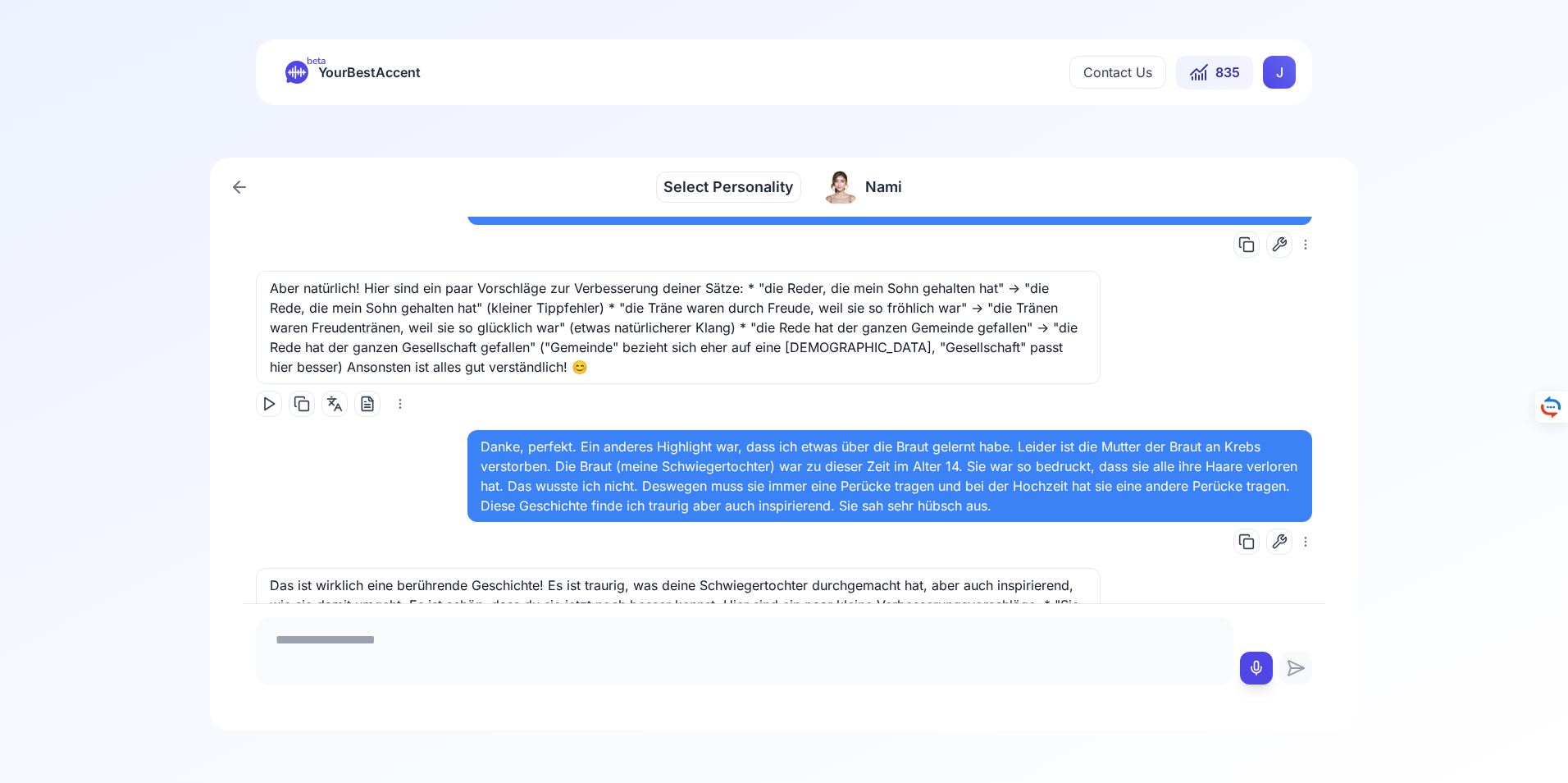
scroll to position [11878, 0]
